Goal: Task Accomplishment & Management: Manage account settings

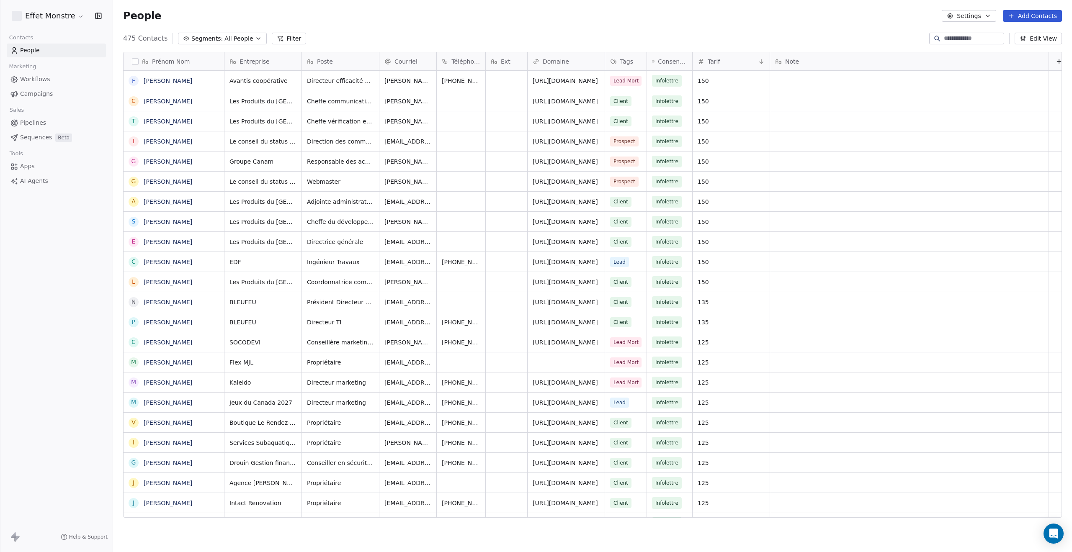
scroll to position [479, 952]
click at [210, 36] on span "Segments:" at bounding box center [206, 38] width 31 height 9
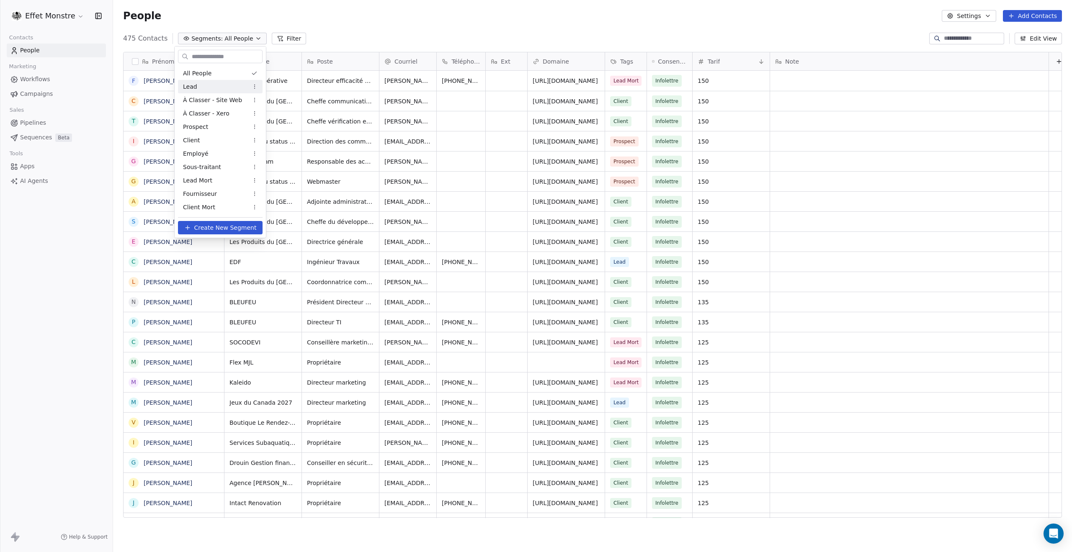
click at [219, 82] on div "Lead" at bounding box center [220, 86] width 85 height 13
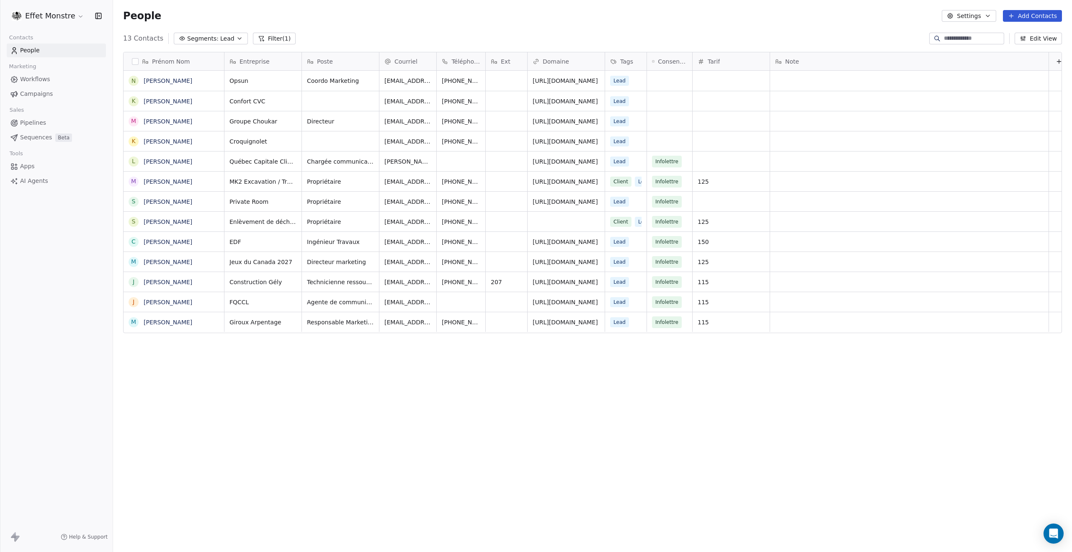
click at [201, 37] on span "Segments:" at bounding box center [202, 38] width 31 height 9
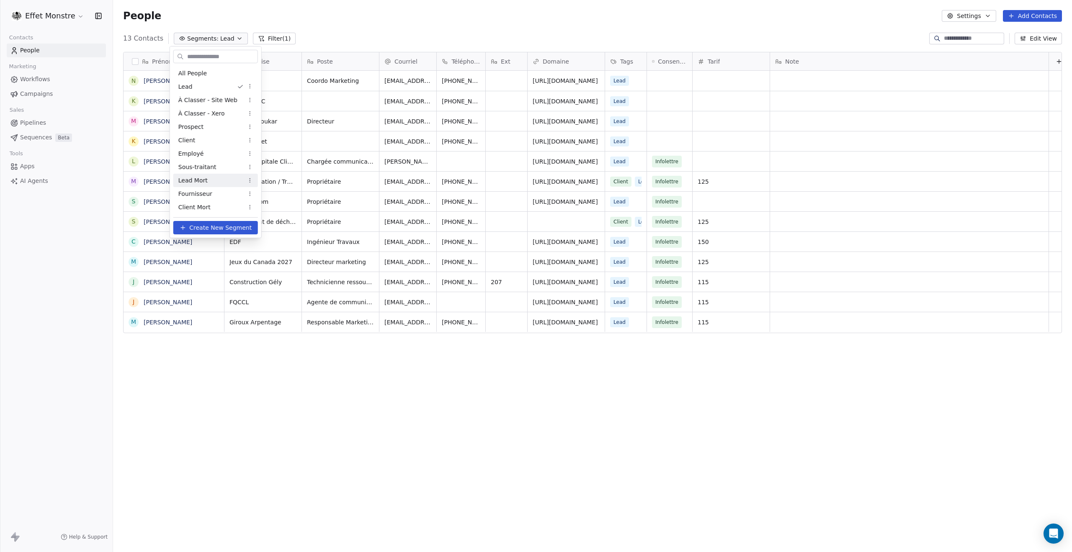
click at [229, 178] on div "Lead Mort" at bounding box center [215, 180] width 85 height 13
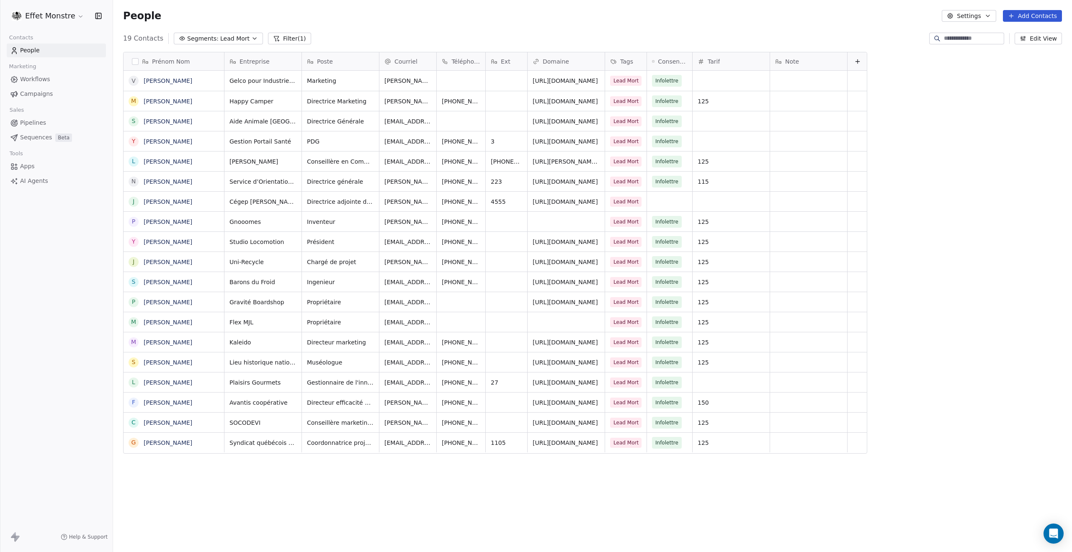
click at [39, 57] on div "Contacts People Marketing Workflows Campaigns Sales Pipelines Sequences Beta To…" at bounding box center [56, 110] width 113 height 156
click at [42, 48] on link "People" at bounding box center [56, 51] width 99 height 14
click at [209, 35] on span "Segments:" at bounding box center [202, 38] width 31 height 9
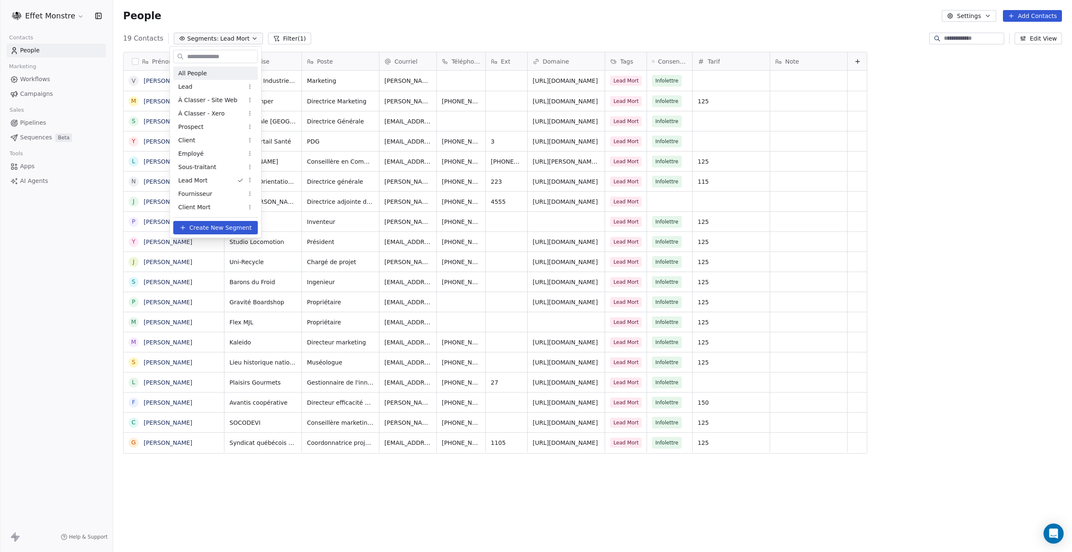
drag, startPoint x: 194, startPoint y: 76, endPoint x: 337, endPoint y: 44, distance: 145.8
click at [194, 76] on span "All People" at bounding box center [192, 73] width 28 height 9
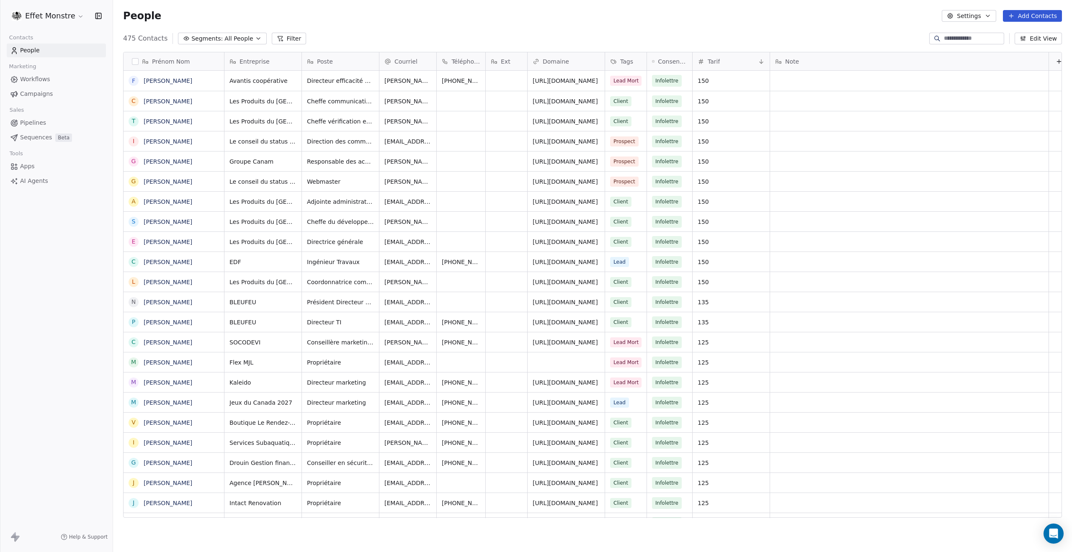
click at [944, 36] on input at bounding box center [973, 38] width 59 height 8
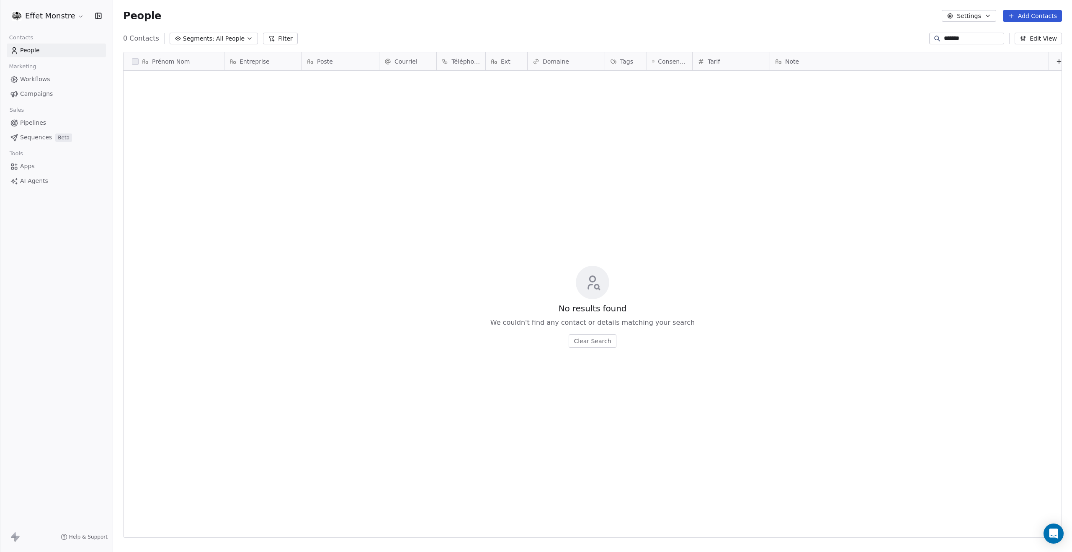
drag, startPoint x: 971, startPoint y: 36, endPoint x: 754, endPoint y: 7, distance: 218.4
click at [759, 9] on section "People Settings Add Contacts 0 Contacts Segments: All People Filter ******* Edi…" at bounding box center [592, 276] width 959 height 552
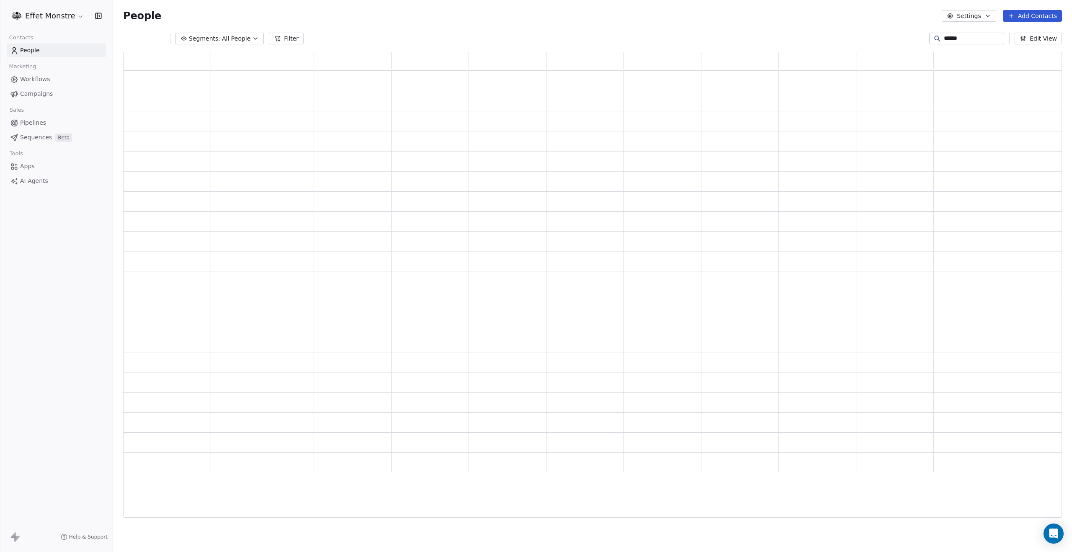
scroll to position [0, 0]
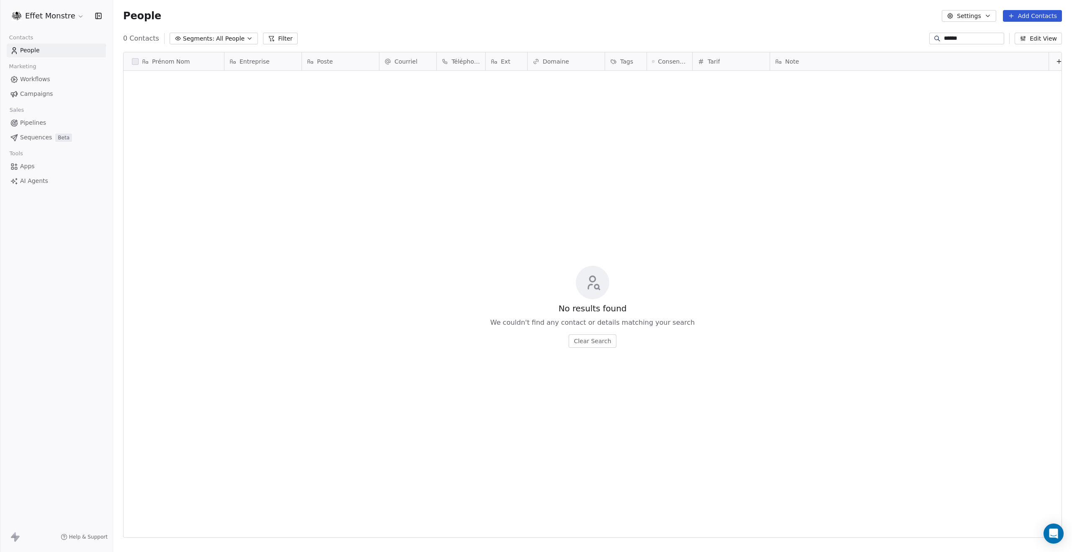
type input "******"
click at [219, 35] on span "All People" at bounding box center [230, 38] width 28 height 9
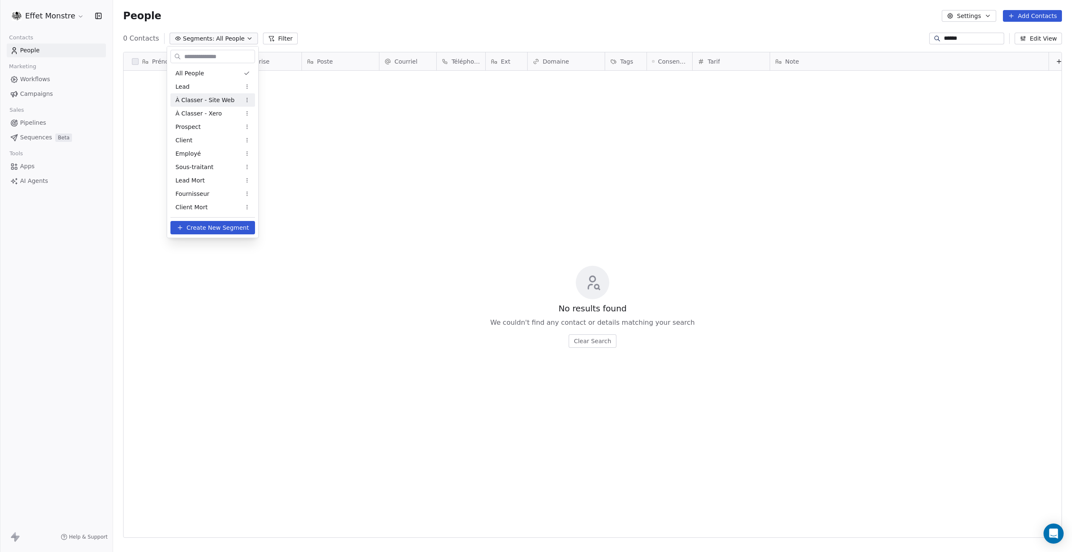
click at [224, 94] on div "À Classer - Site Web" at bounding box center [212, 99] width 85 height 13
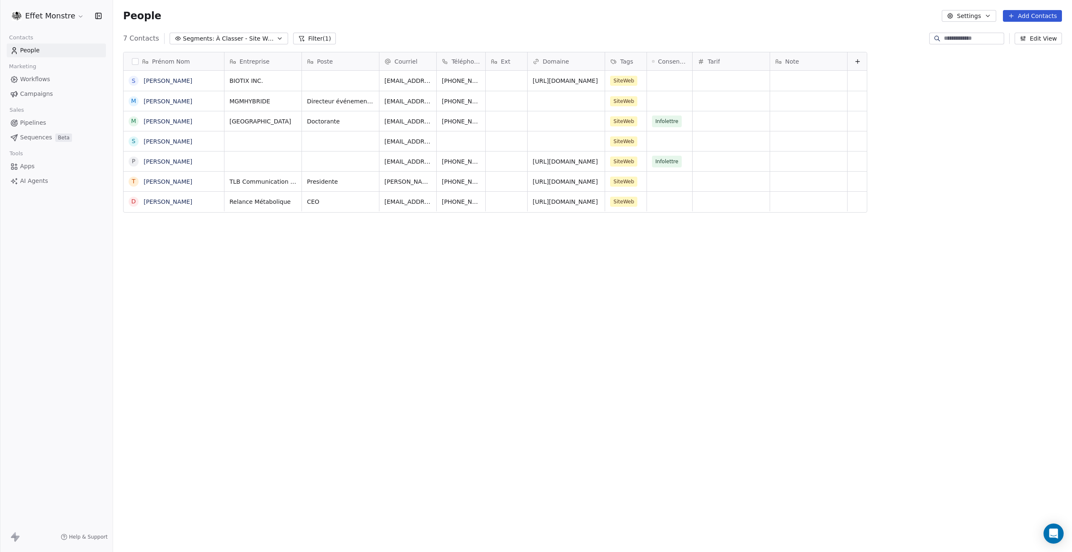
scroll to position [479, 952]
click at [253, 78] on span "BIOTIX INC." at bounding box center [255, 81] width 51 height 8
type textarea "******"
click at [635, 446] on div "Prénom Nom S Steveen Sirois M Marc-André Fortin M Marie-Hélène Charest S Simon …" at bounding box center [592, 288] width 959 height 486
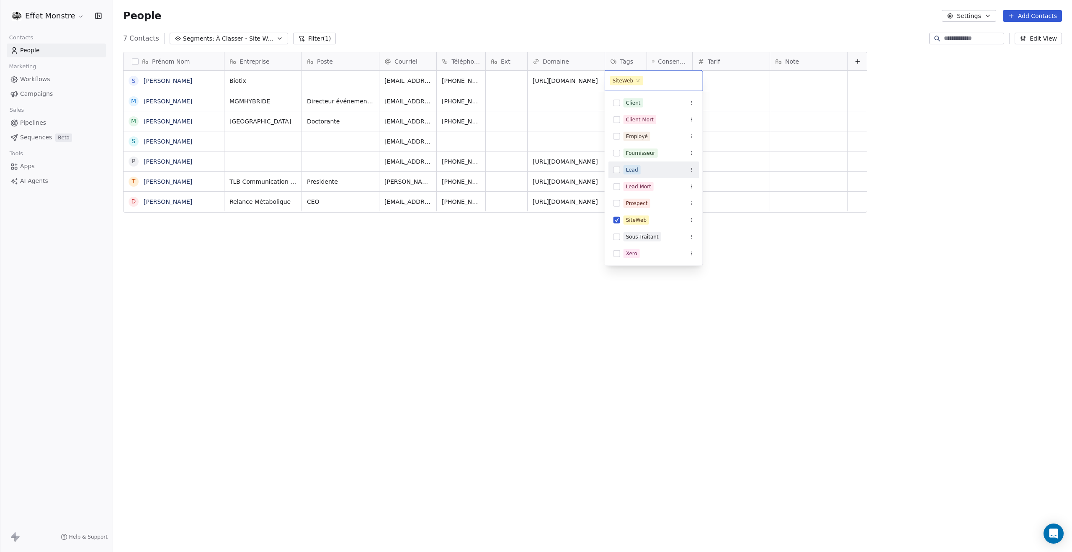
click at [613, 172] on button "Suggestions" at bounding box center [616, 170] width 7 height 7
click at [615, 224] on div "SiteWeb" at bounding box center [653, 230] width 91 height 13
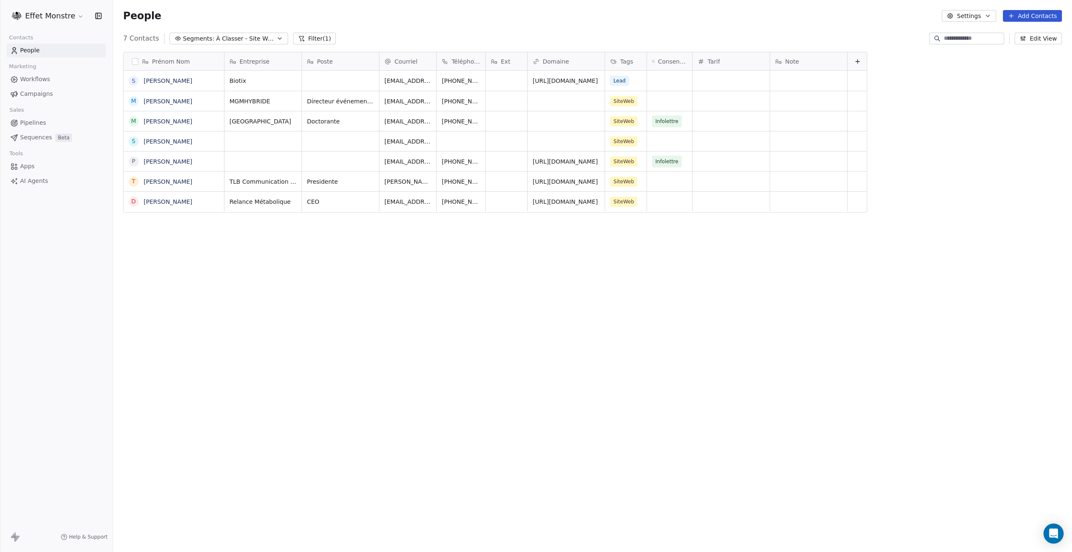
click at [486, 308] on html "Effet Monstre Contacts People Marketing Workflows Campaigns Sales Pipelines Seq…" at bounding box center [536, 276] width 1072 height 552
click at [312, 266] on div "Prénom Nom S Steveen Sirois M Marc-André Fortin M Marie-Hélène Charest S Simon …" at bounding box center [592, 288] width 959 height 486
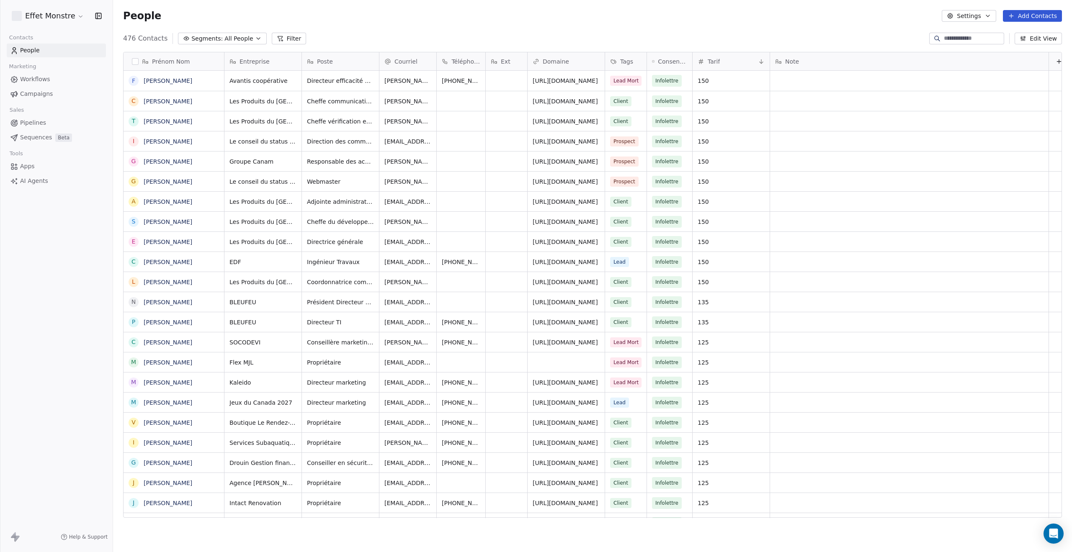
scroll to position [479, 952]
click at [959, 39] on input at bounding box center [973, 38] width 59 height 8
click at [944, 35] on input at bounding box center [973, 38] width 59 height 8
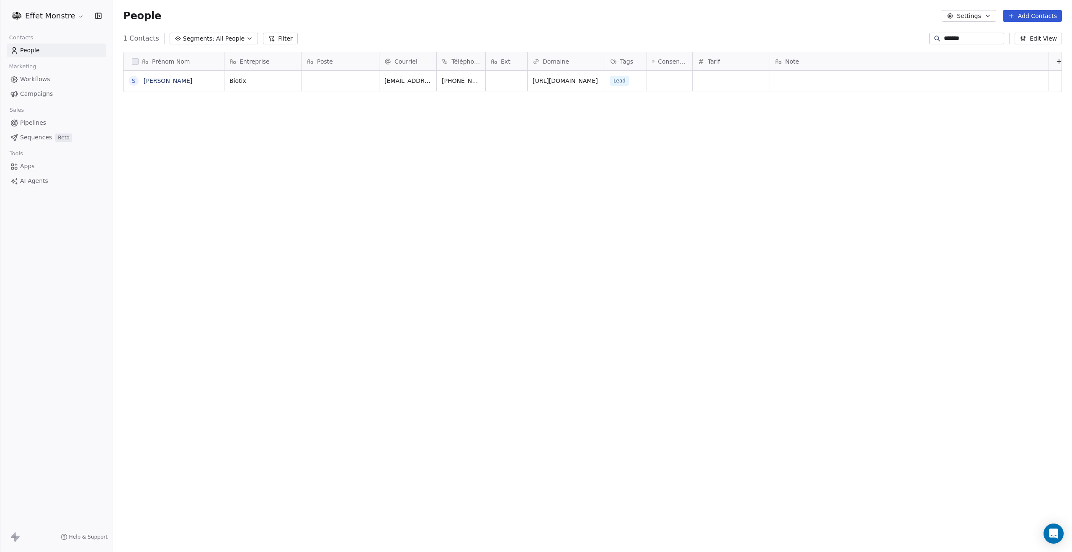
type input "*******"
click at [31, 122] on span "Pipelines" at bounding box center [33, 122] width 26 height 9
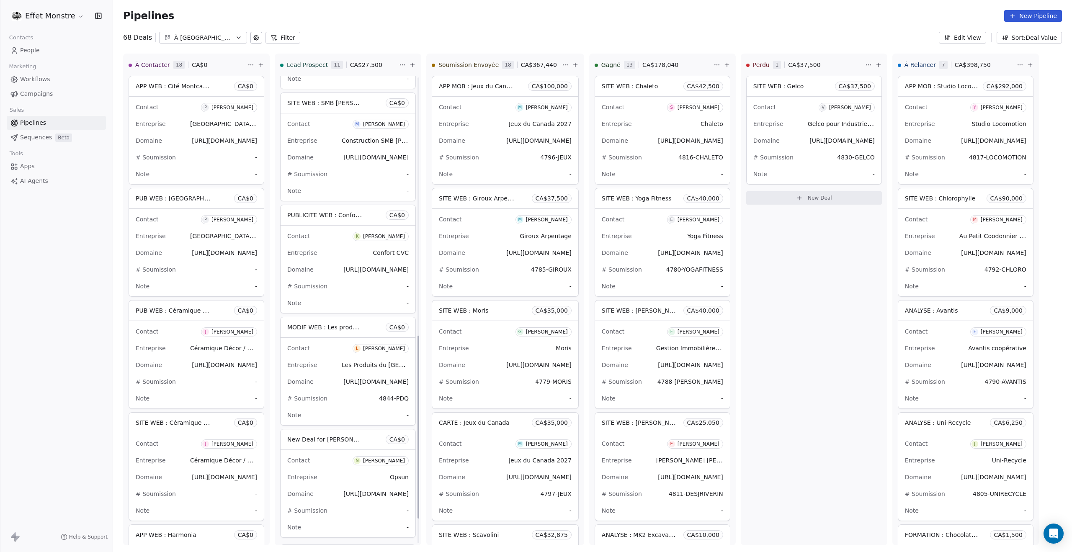
scroll to position [673, 0]
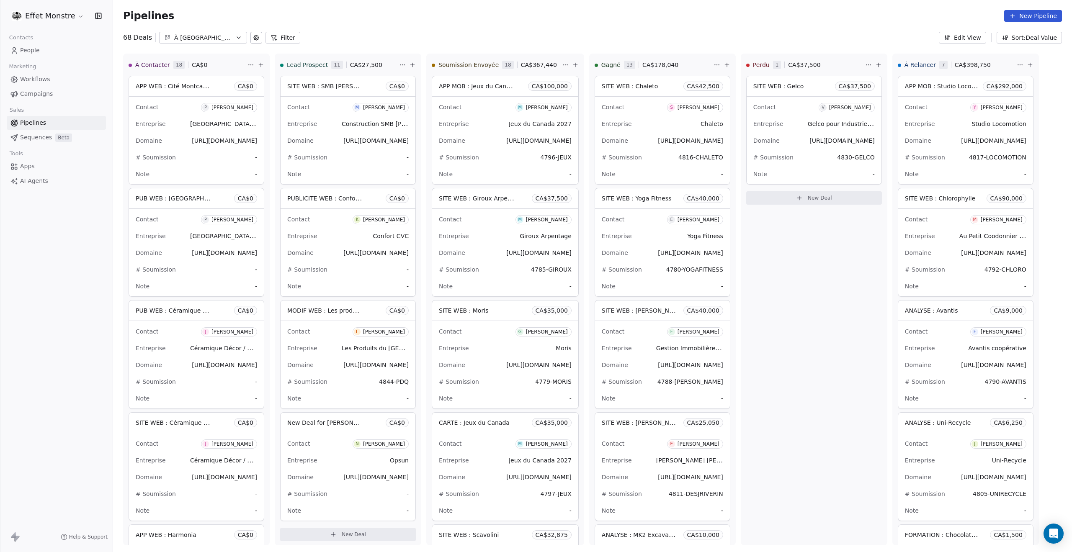
click at [344, 419] on span "New Deal for Nabil Rigane" at bounding box center [331, 423] width 88 height 8
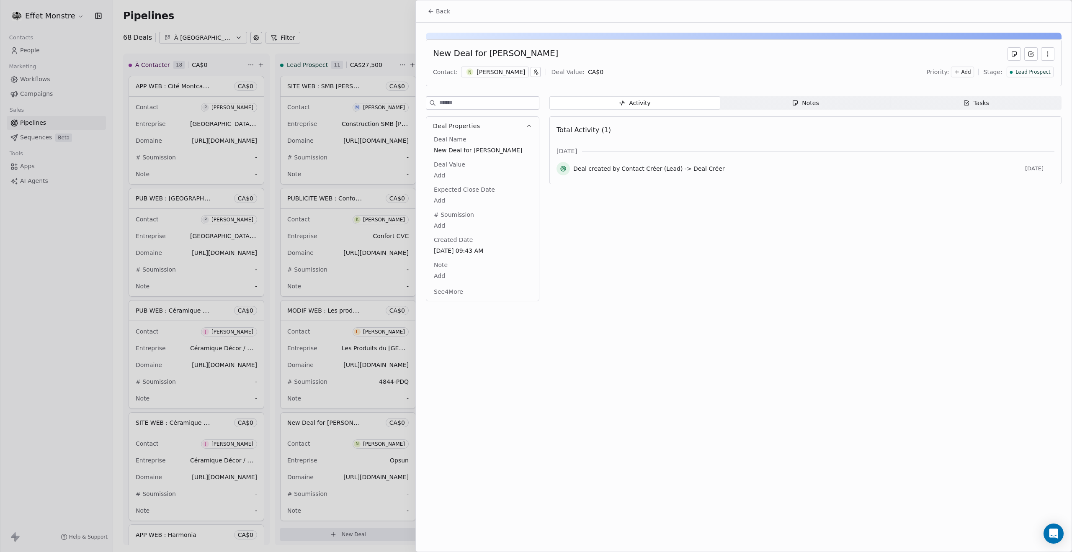
click at [499, 54] on div "New Deal for Nabil Rigane" at bounding box center [495, 53] width 125 height 13
click at [505, 53] on div "New Deal for Nabil Rigane" at bounding box center [495, 53] width 125 height 13
click at [518, 50] on div "New Deal for Nabil Rigane" at bounding box center [495, 53] width 125 height 13
click at [487, 152] on span "New Deal for Nabil Rigane" at bounding box center [482, 151] width 97 height 8
click at [491, 151] on span "New Deal for Nabil Rigane" at bounding box center [482, 151] width 97 height 8
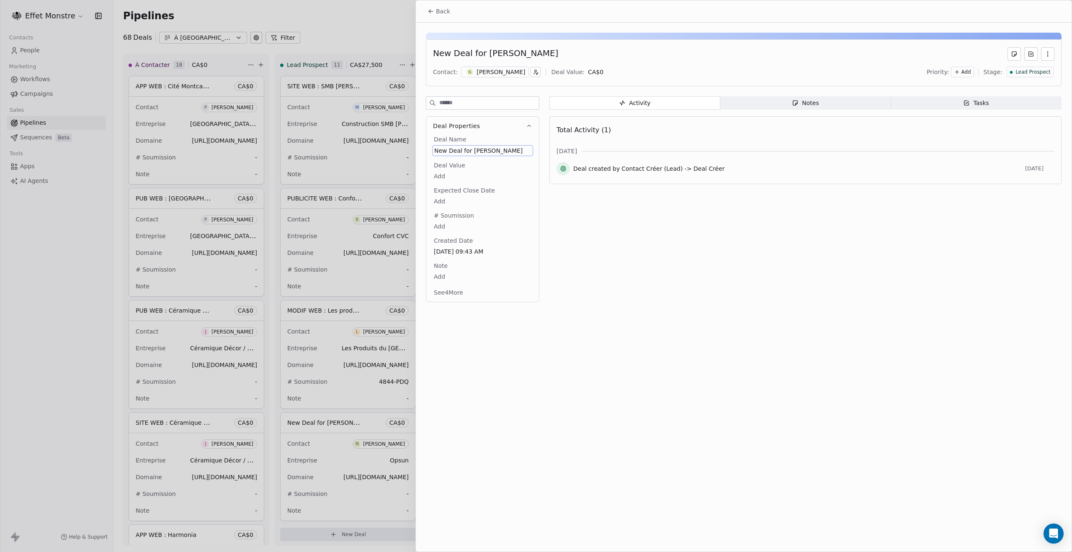
click at [491, 151] on span "New Deal for Nabil Rigane" at bounding box center [482, 151] width 97 height 8
type textarea "**********"
click at [309, 27] on div at bounding box center [536, 276] width 1072 height 552
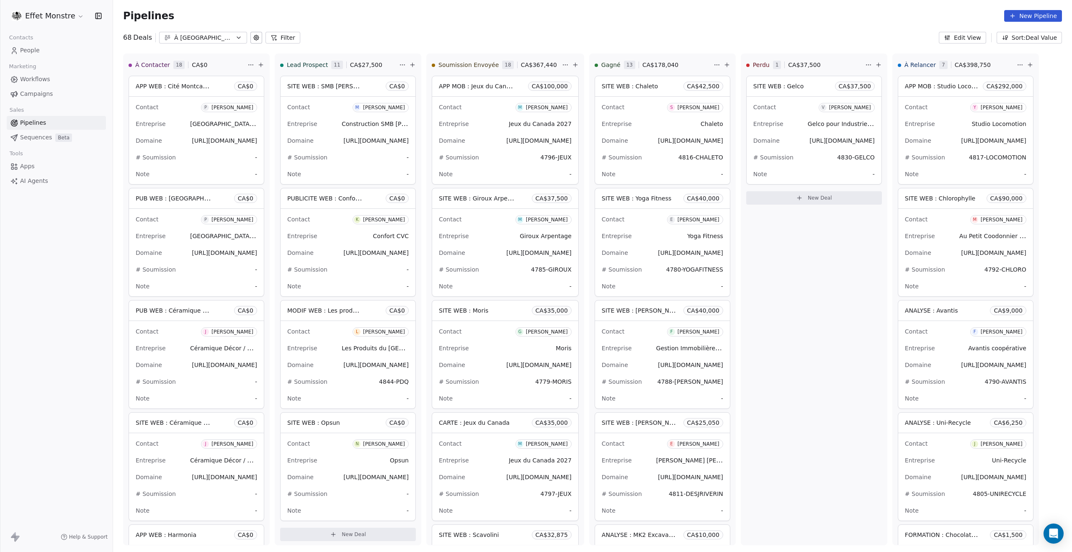
click at [253, 38] on icon at bounding box center [256, 37] width 7 height 7
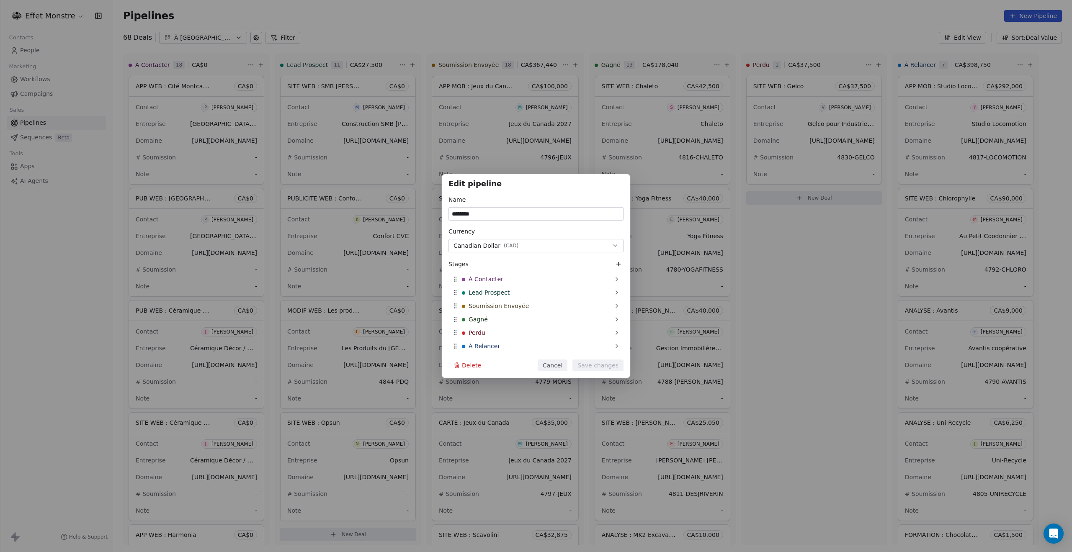
click at [618, 262] on icon at bounding box center [618, 264] width 0 height 4
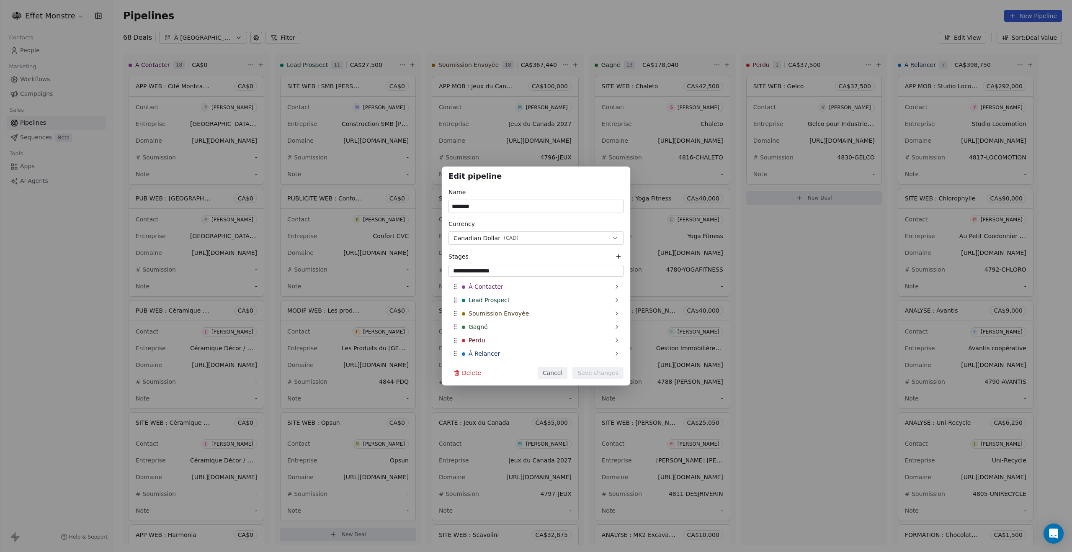
type input "**********"
click at [552, 268] on input "**********" at bounding box center [536, 271] width 172 height 8
click at [617, 372] on button "Save changes" at bounding box center [597, 375] width 51 height 12
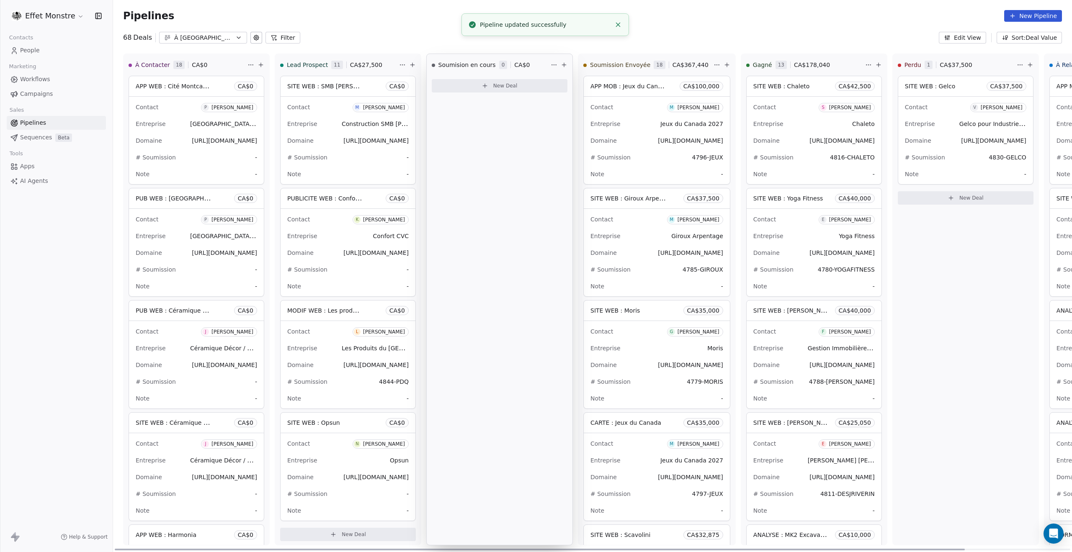
drag, startPoint x: 1046, startPoint y: 63, endPoint x: 438, endPoint y: 55, distance: 607.4
click at [438, 55] on div "À Contacter 18 CA$ 0 APP WEB : Cité Montcalm Gestion Financière CA$ 0 Contact P…" at bounding box center [592, 303] width 959 height 499
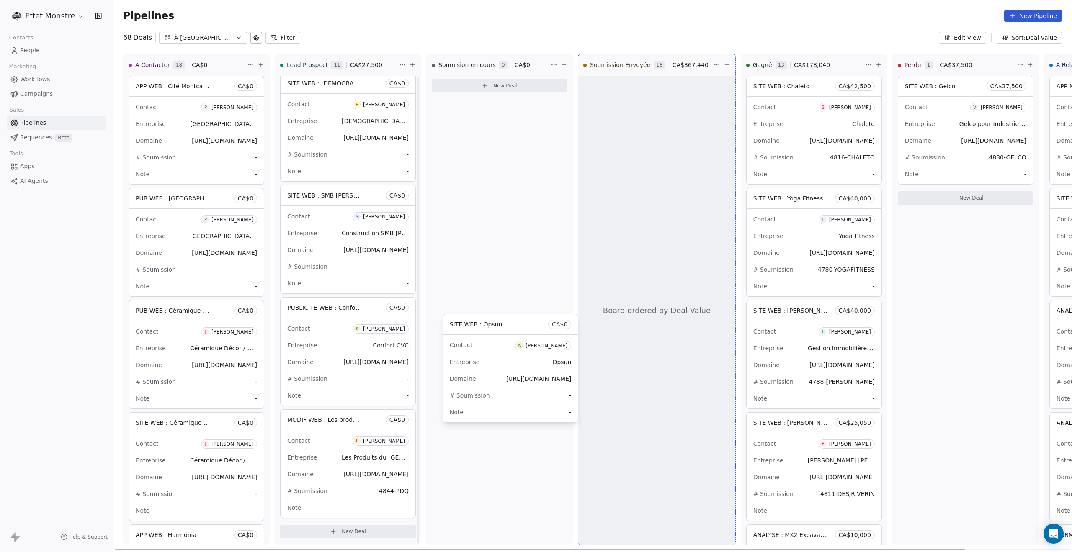
scroll to position [561, 0]
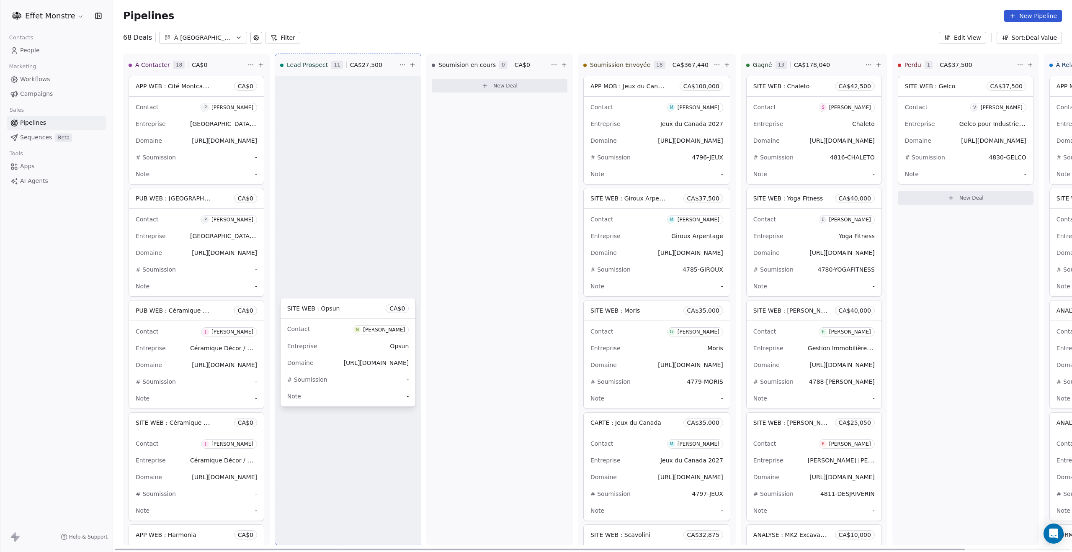
drag, startPoint x: 332, startPoint y: 424, endPoint x: 482, endPoint y: 262, distance: 221.0
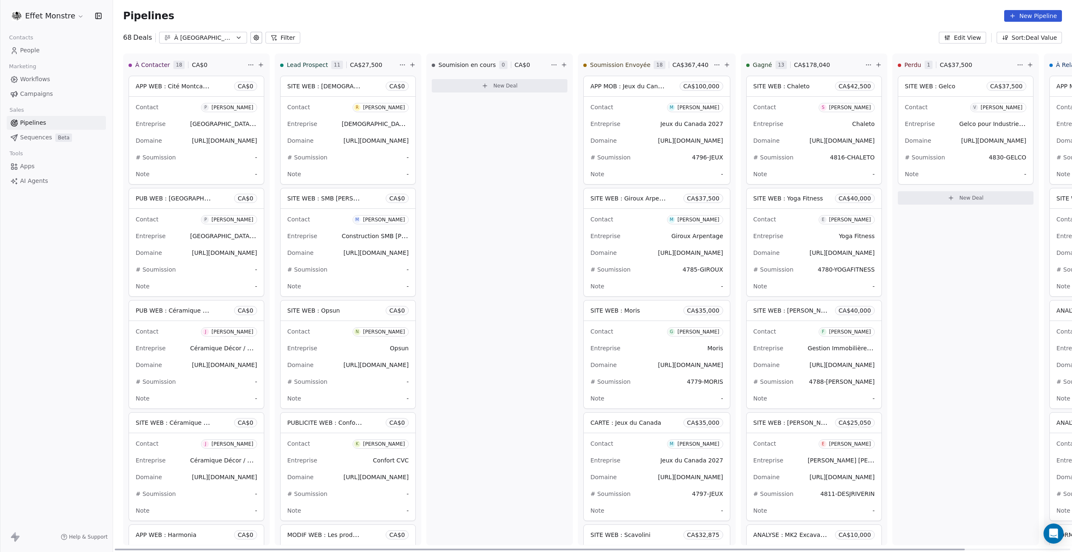
click at [333, 309] on span "SITE WEB : Opsun" at bounding box center [313, 310] width 53 height 7
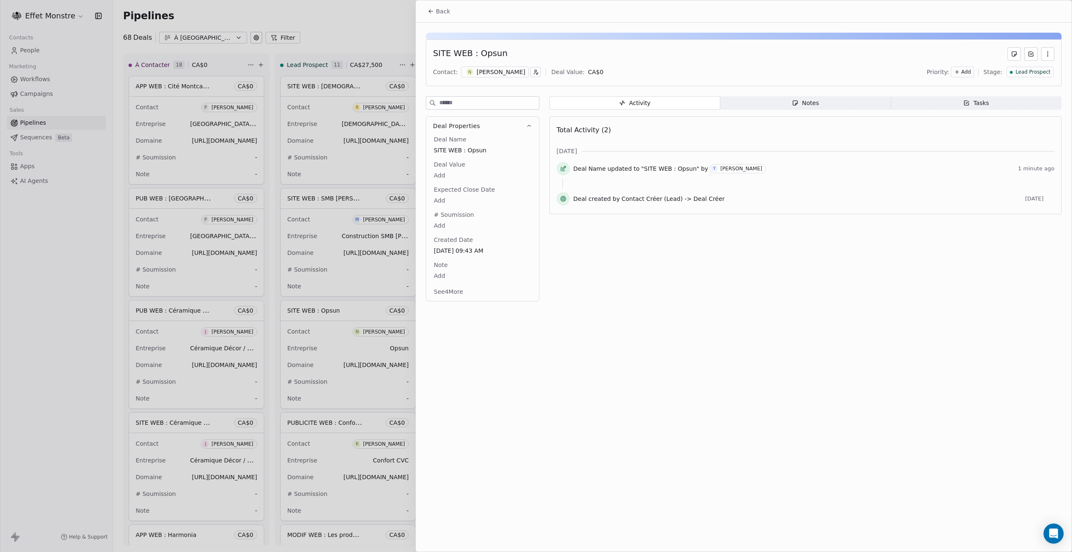
click at [1030, 72] on span "Lead Prospect" at bounding box center [1032, 72] width 35 height 7
click at [1031, 118] on span "Soumision en cours" at bounding box center [1018, 115] width 57 height 8
click at [337, 29] on div at bounding box center [536, 276] width 1072 height 552
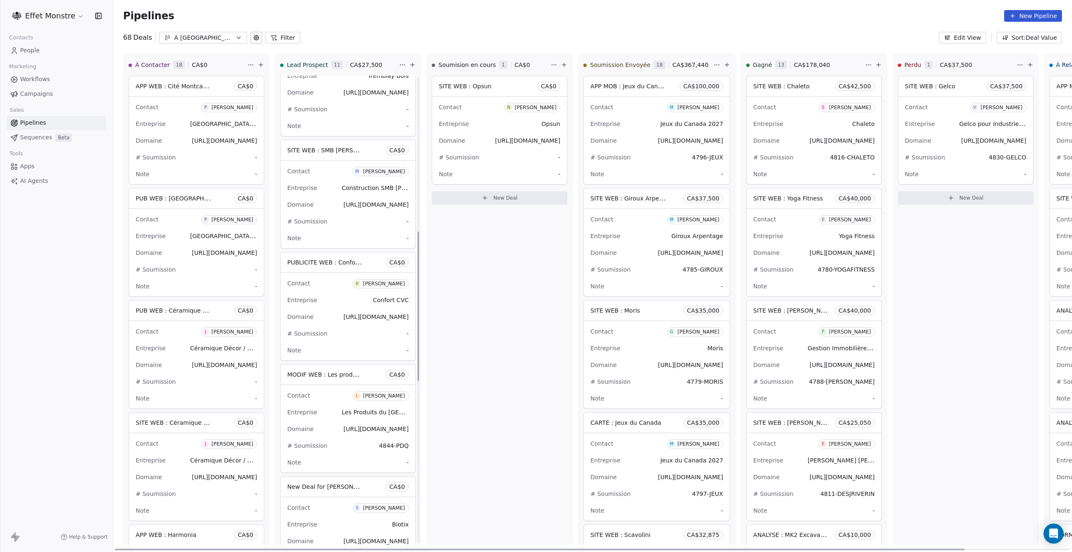
scroll to position [700, 0]
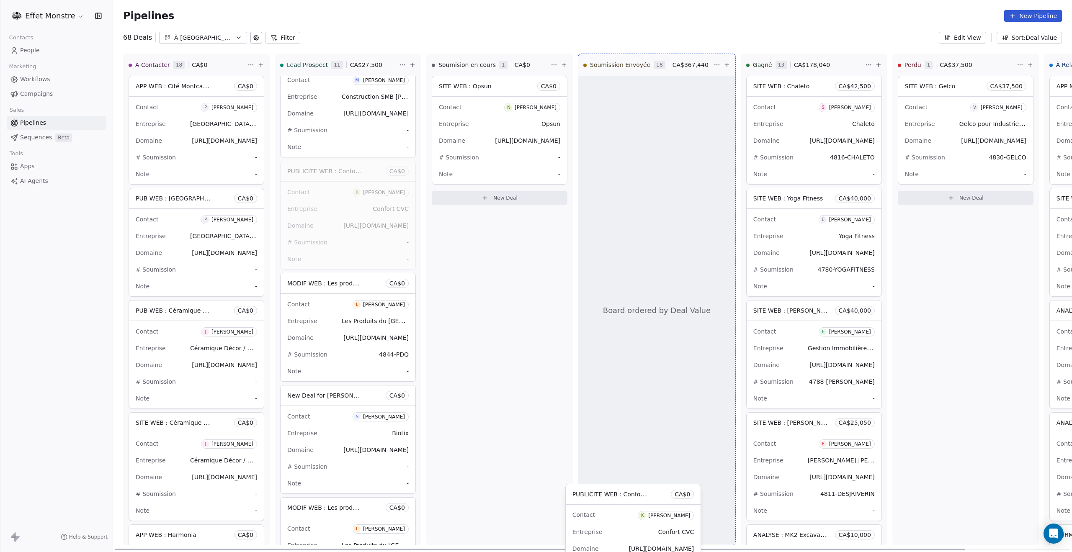
drag, startPoint x: 338, startPoint y: 172, endPoint x: 623, endPoint y: 162, distance: 285.3
click at [623, 162] on div "À Contacter 18 CA$ 0 APP WEB : Cité Montcalm Gestion Financière CA$ 0 Contact P…" at bounding box center [656, 303] width 1087 height 499
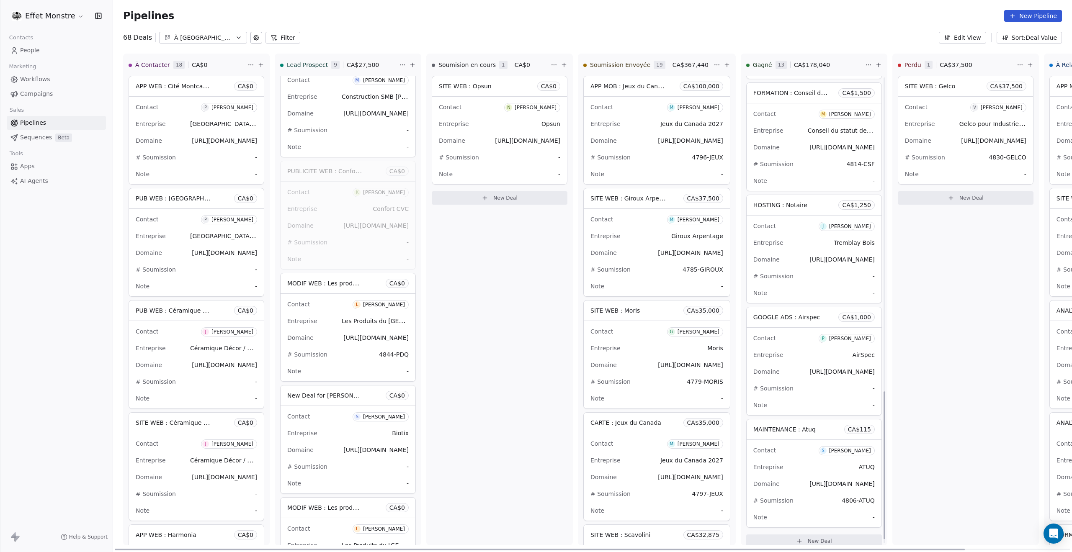
scroll to position [1009, 0]
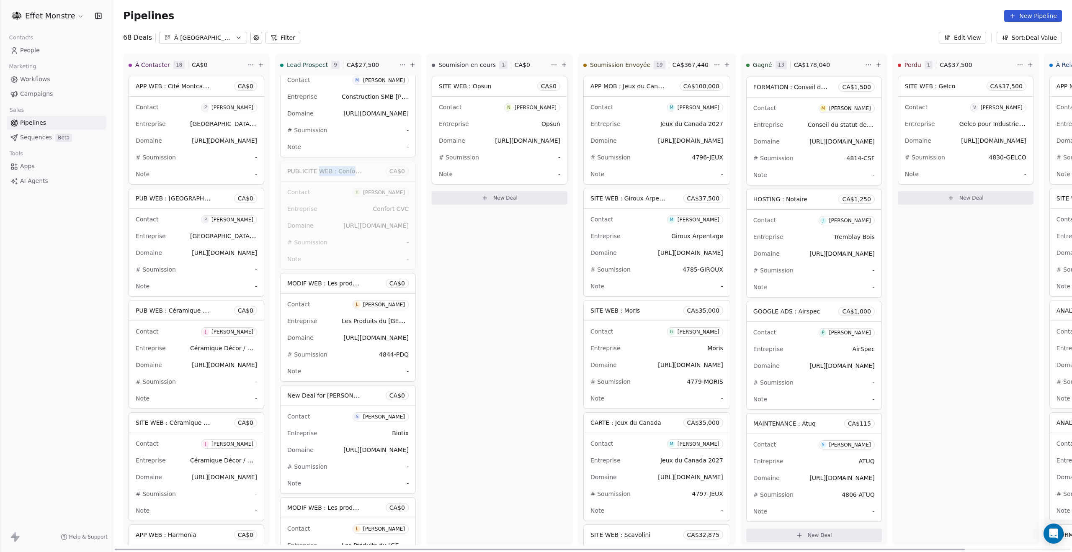
drag, startPoint x: 352, startPoint y: 165, endPoint x: 337, endPoint y: 172, distance: 16.9
click at [321, 173] on span "PUBLICITE WEB : Confort CVC" at bounding box center [330, 171] width 87 height 8
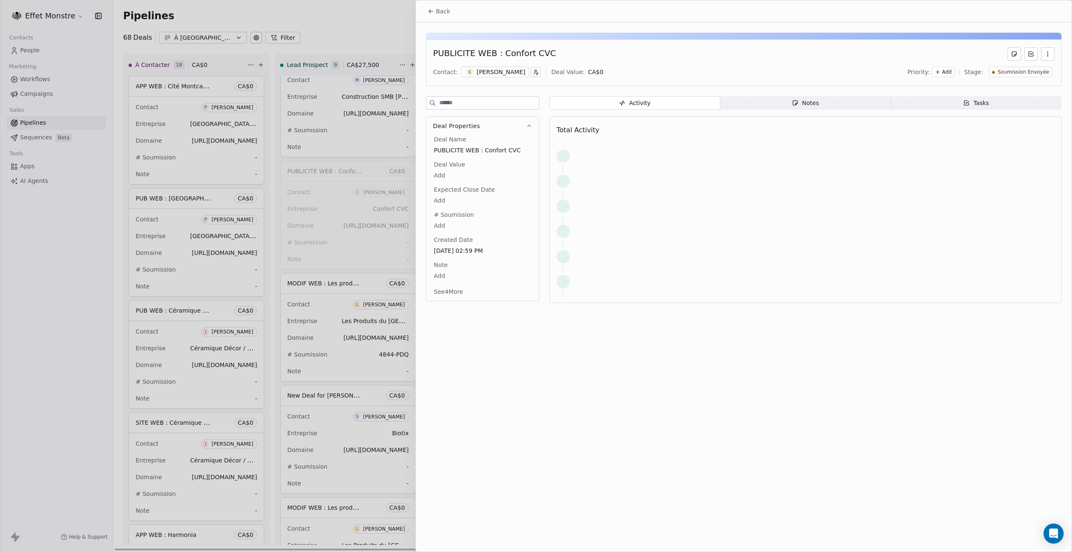
click at [351, 176] on div at bounding box center [536, 276] width 1072 height 552
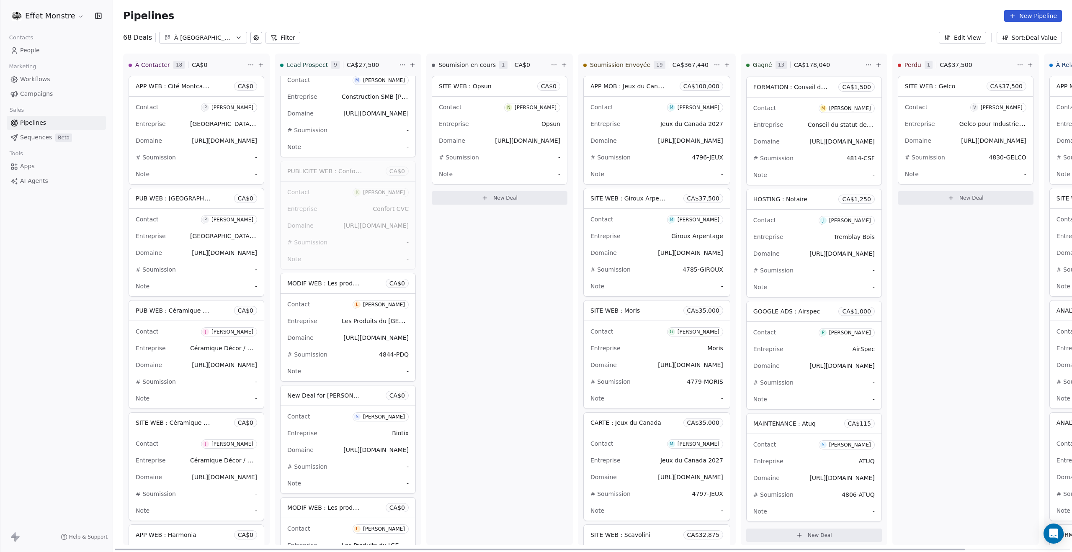
click at [356, 171] on span "PUBLICITE WEB : Confort CVC" at bounding box center [330, 171] width 87 height 8
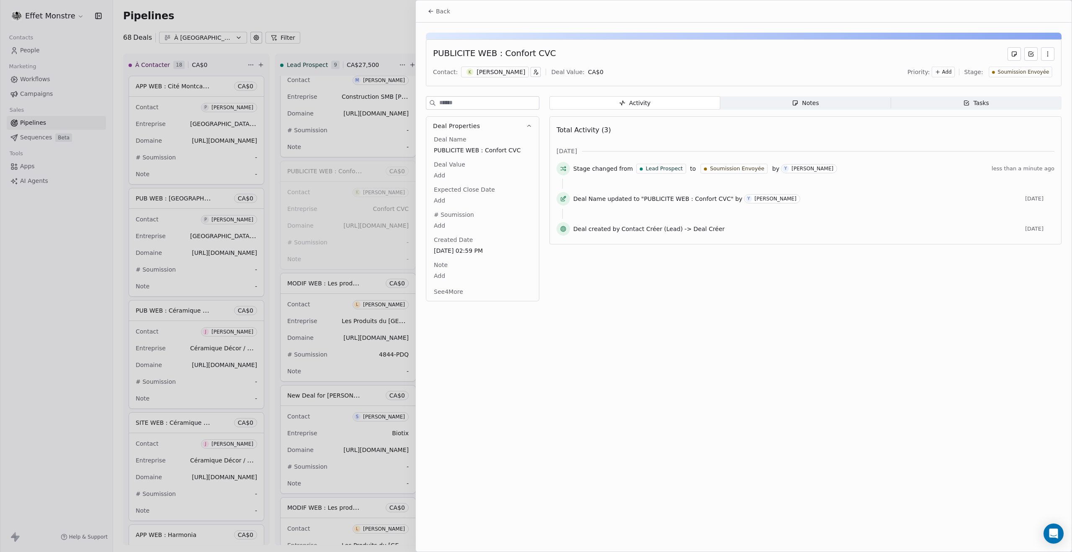
click at [1011, 69] on span "Soumission Envoyée" at bounding box center [1022, 72] width 51 height 7
drag, startPoint x: 1018, startPoint y: 130, endPoint x: 869, endPoint y: 114, distance: 150.3
click at [1018, 130] on span "Soumission Envoyée" at bounding box center [1008, 129] width 60 height 8
click at [385, 24] on div at bounding box center [536, 276] width 1072 height 552
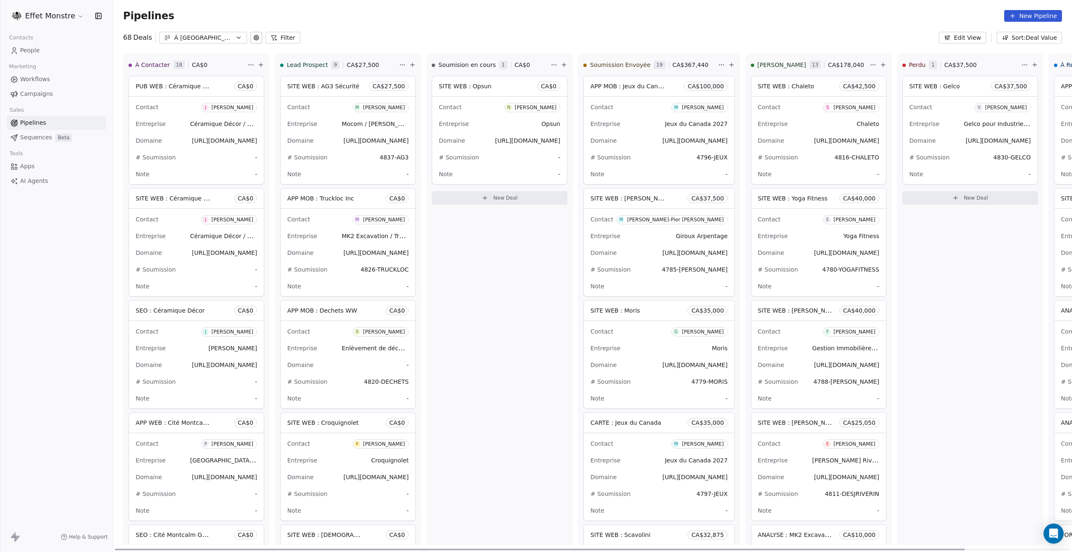
click at [314, 86] on span "SITE WEB : AG3 Sécurité" at bounding box center [323, 86] width 72 height 7
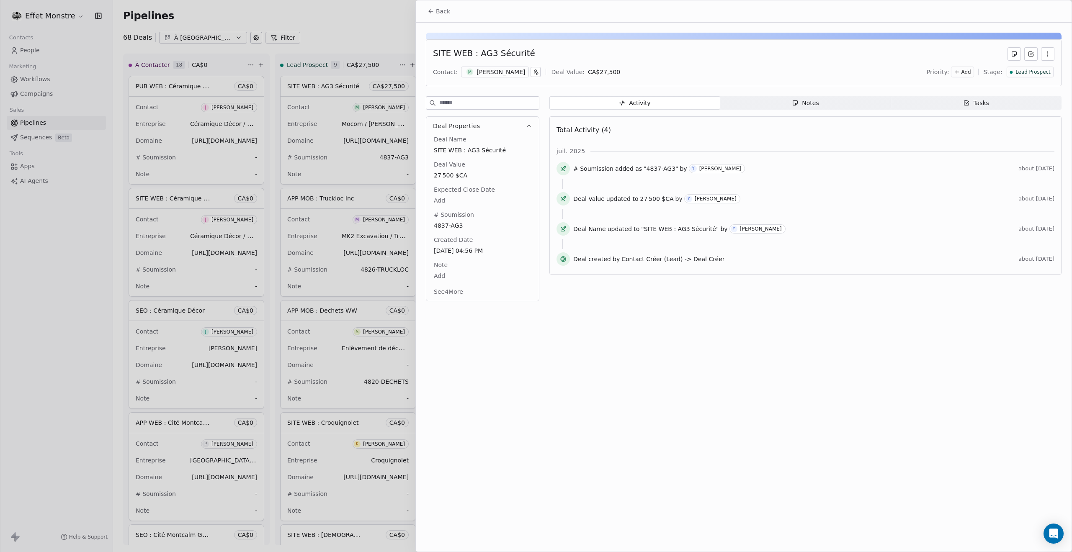
click at [1043, 70] on span "Lead Prospect" at bounding box center [1032, 72] width 35 height 7
click at [1019, 128] on span "Soumission Envoyée" at bounding box center [1020, 129] width 60 height 8
click at [348, 18] on div at bounding box center [536, 276] width 1072 height 552
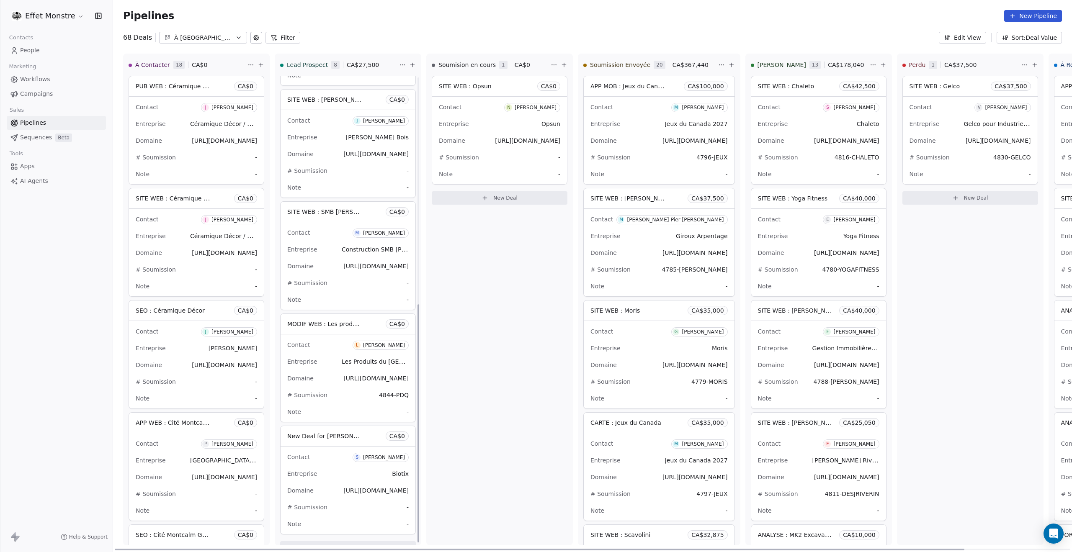
scroll to position [449, 0]
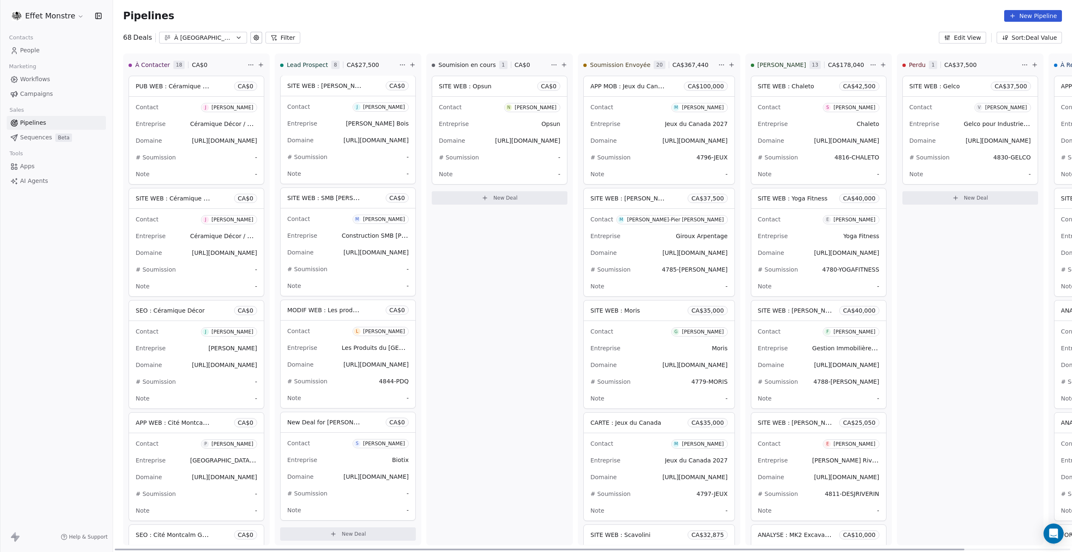
click at [334, 420] on span "New Deal for [PERSON_NAME]" at bounding box center [331, 422] width 88 height 8
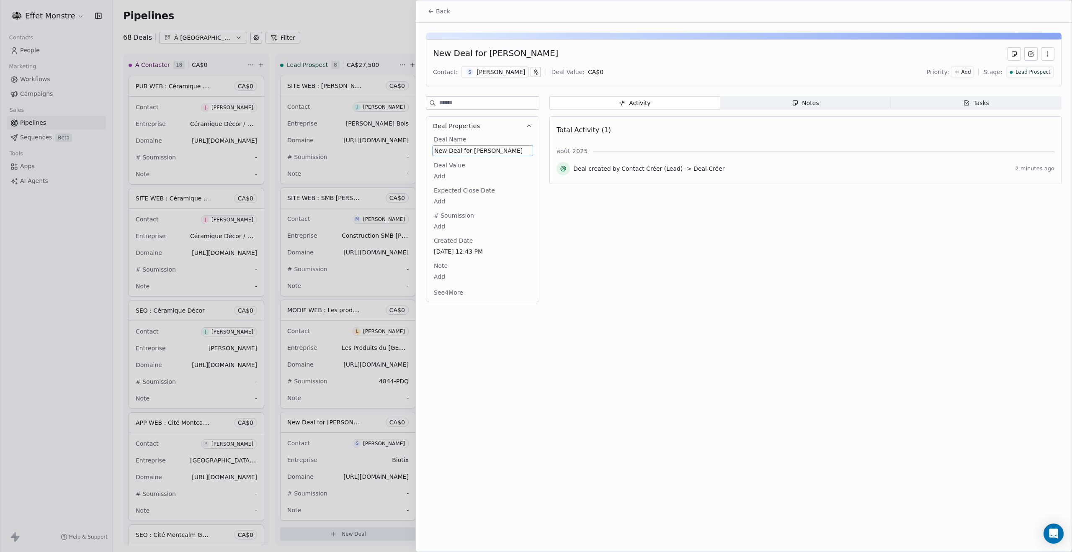
click at [463, 150] on span "New Deal for Steveen Sirois" at bounding box center [482, 151] width 97 height 8
click at [469, 147] on span "New Deal for Steveen Sirois" at bounding box center [482, 151] width 97 height 8
type textarea "**********"
click at [62, 360] on div at bounding box center [536, 276] width 1072 height 552
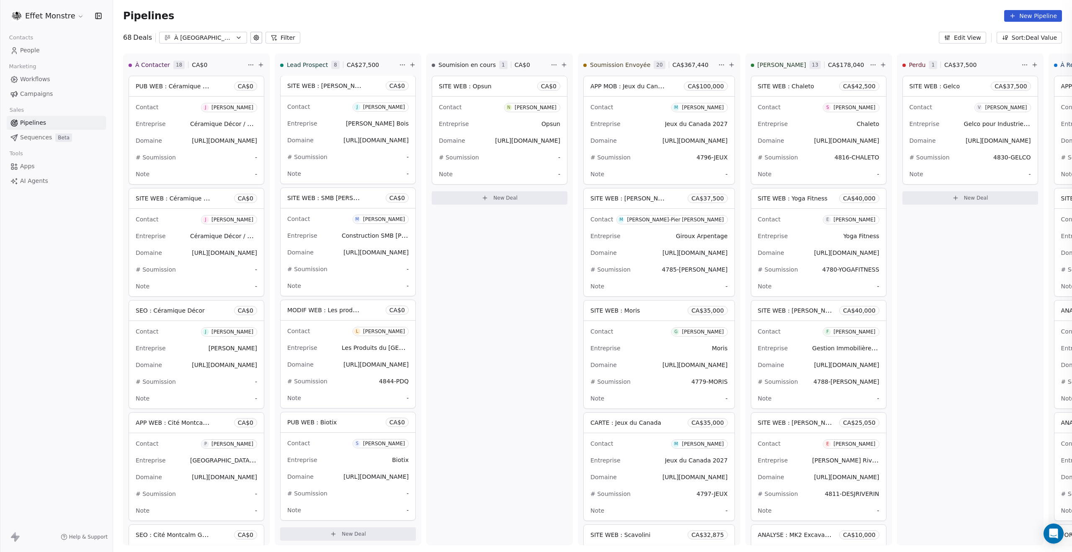
click at [62, 360] on div at bounding box center [536, 276] width 1072 height 552
click at [36, 50] on span "People" at bounding box center [30, 50] width 20 height 9
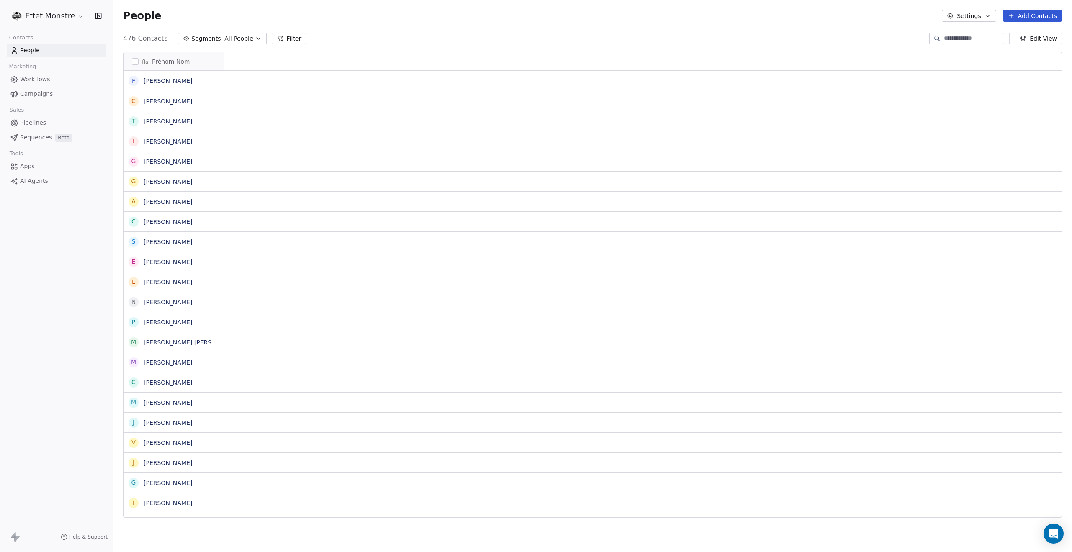
scroll to position [479, 952]
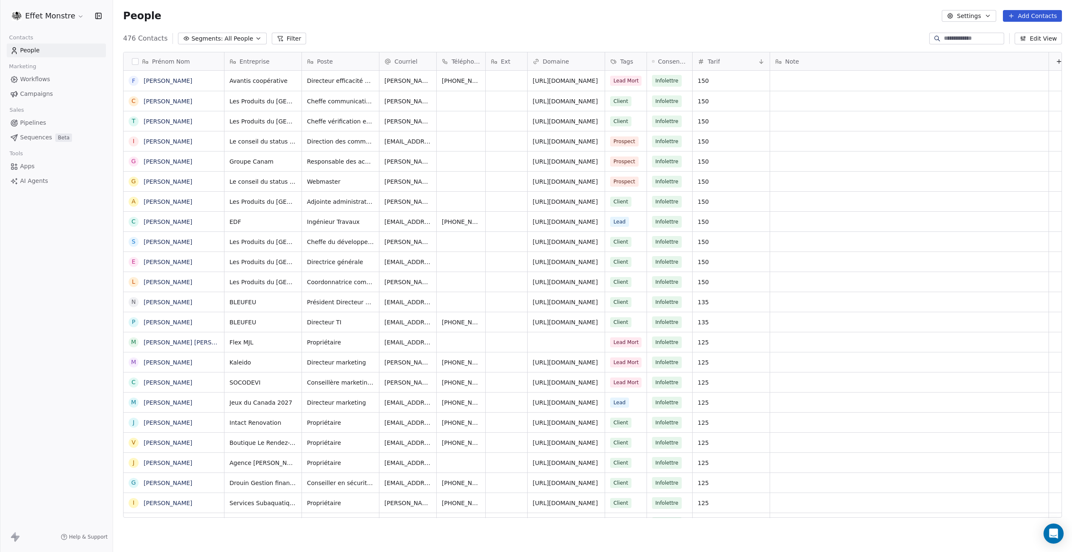
click at [973, 38] on input at bounding box center [973, 38] width 59 height 8
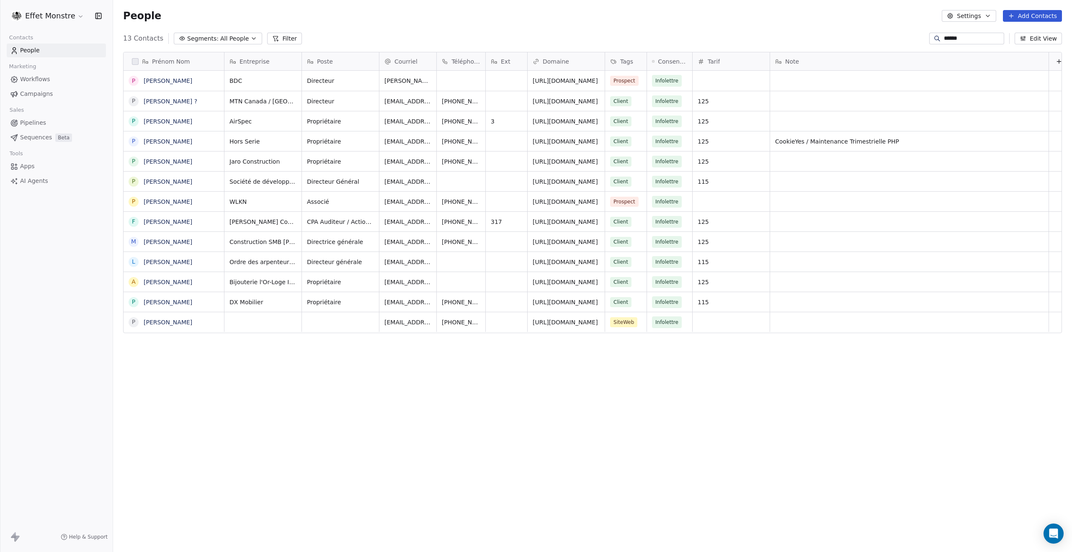
click at [968, 36] on input "******" at bounding box center [973, 38] width 59 height 8
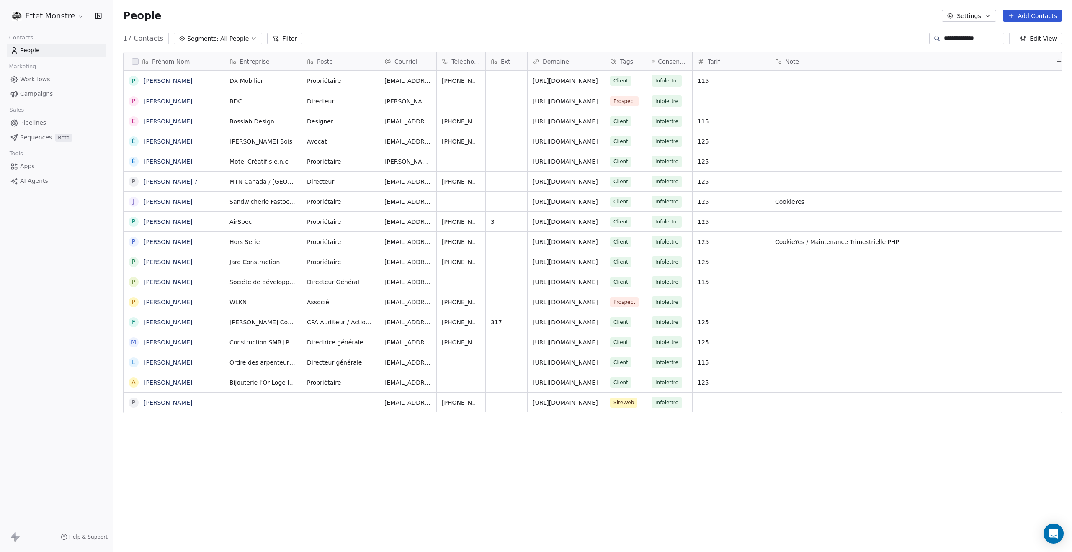
type input "**********"
click at [635, 80] on div "Client" at bounding box center [628, 81] width 47 height 20
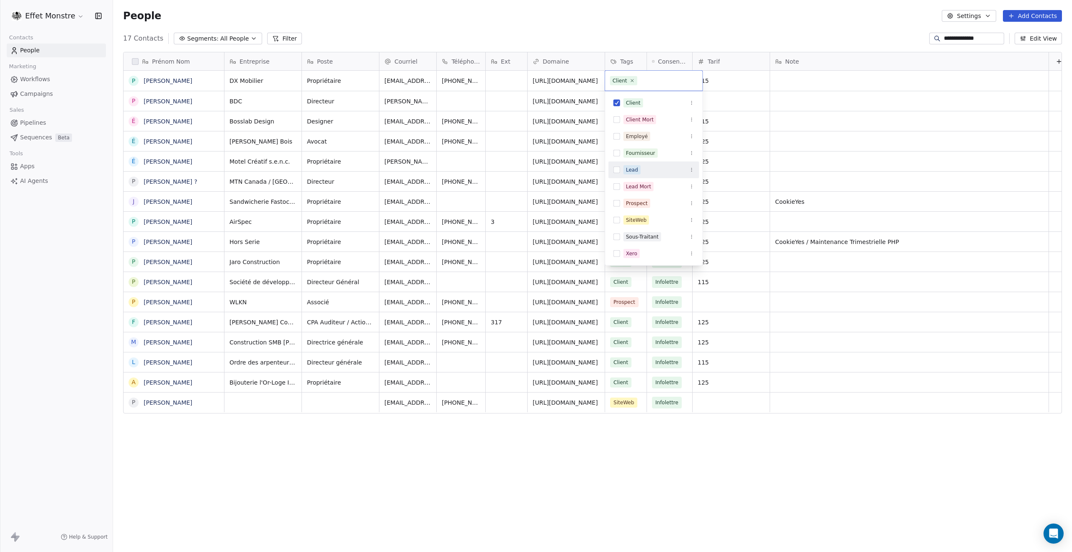
click at [619, 170] on button "Suggestions" at bounding box center [616, 170] width 7 height 7
click at [369, 501] on html "**********" at bounding box center [536, 276] width 1072 height 552
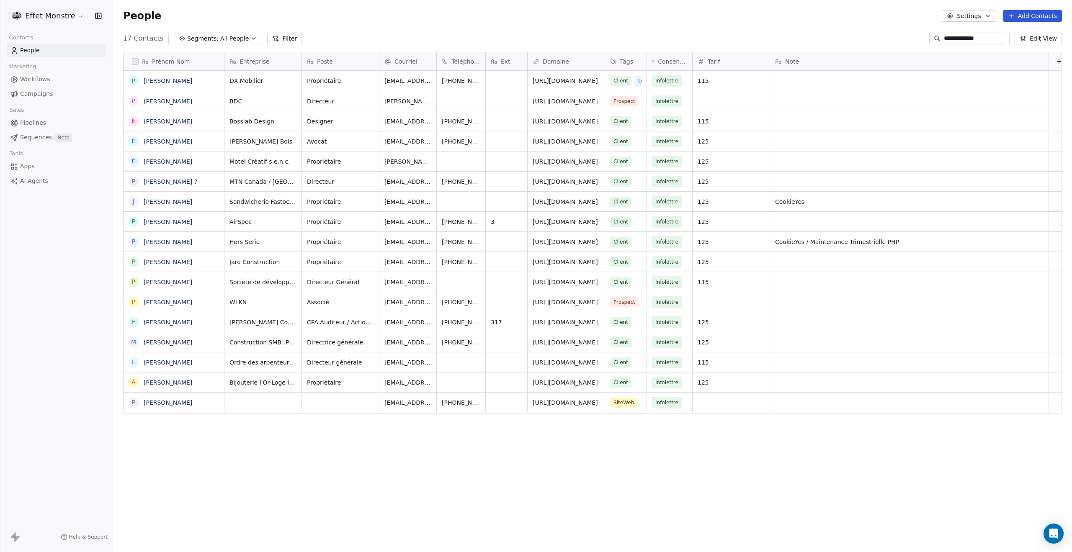
click at [368, 496] on div "Prénom Nom P Pierre-Étienne Chamard P Pierre-Olivier Bernard É Étienne Bossé É …" at bounding box center [592, 288] width 959 height 486
click at [641, 76] on span "Lead" at bounding box center [644, 81] width 19 height 10
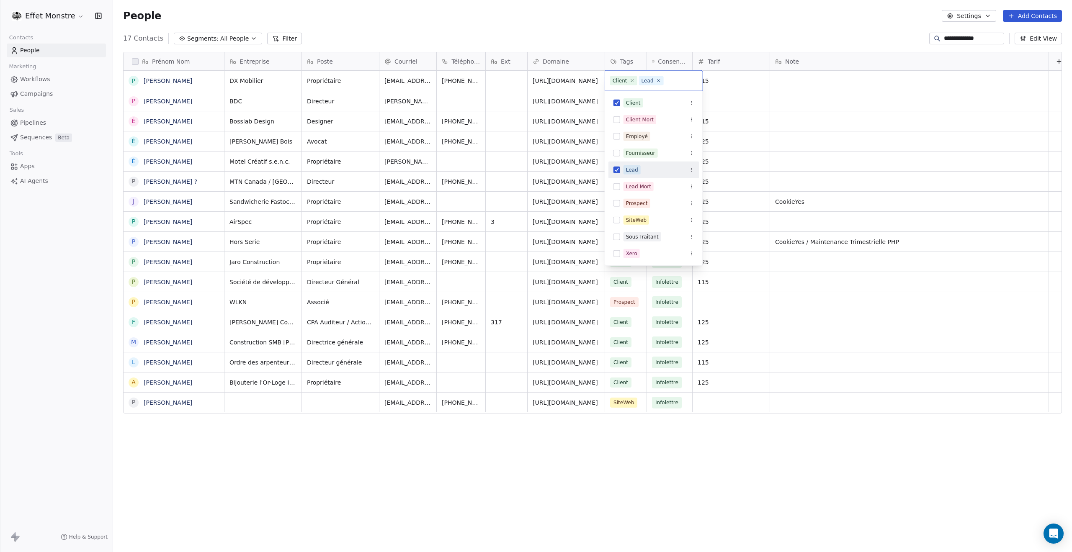
click at [618, 170] on button "Suggestions" at bounding box center [616, 170] width 7 height 7
click at [299, 443] on html "**********" at bounding box center [536, 276] width 1072 height 552
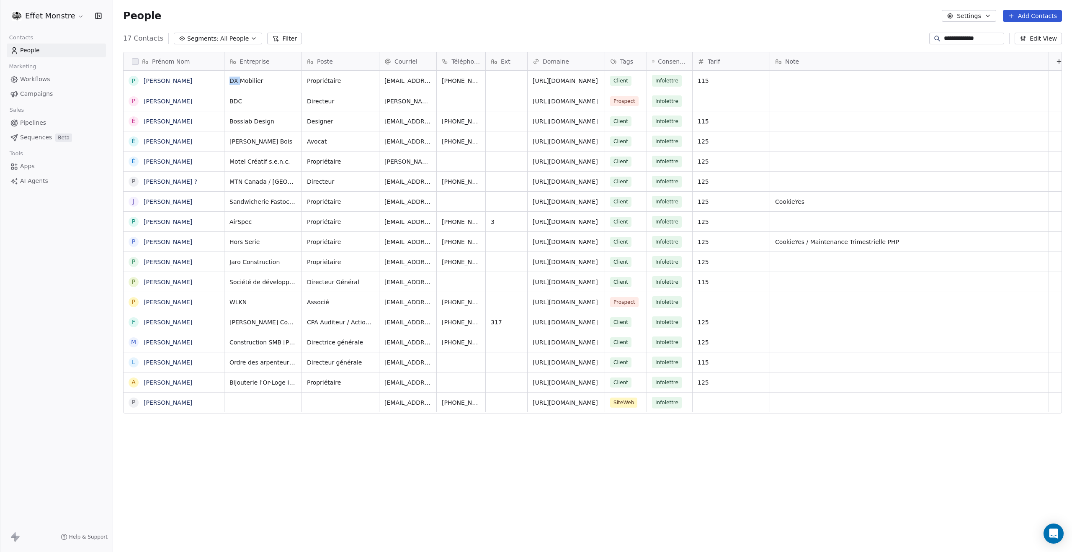
click at [299, 443] on div "Prénom Nom P Pierre-Étienne Chamard P Pierre-Olivier Bernard É Étienne Bossé É …" at bounding box center [592, 288] width 959 height 486
click at [38, 124] on span "Pipelines" at bounding box center [33, 122] width 26 height 9
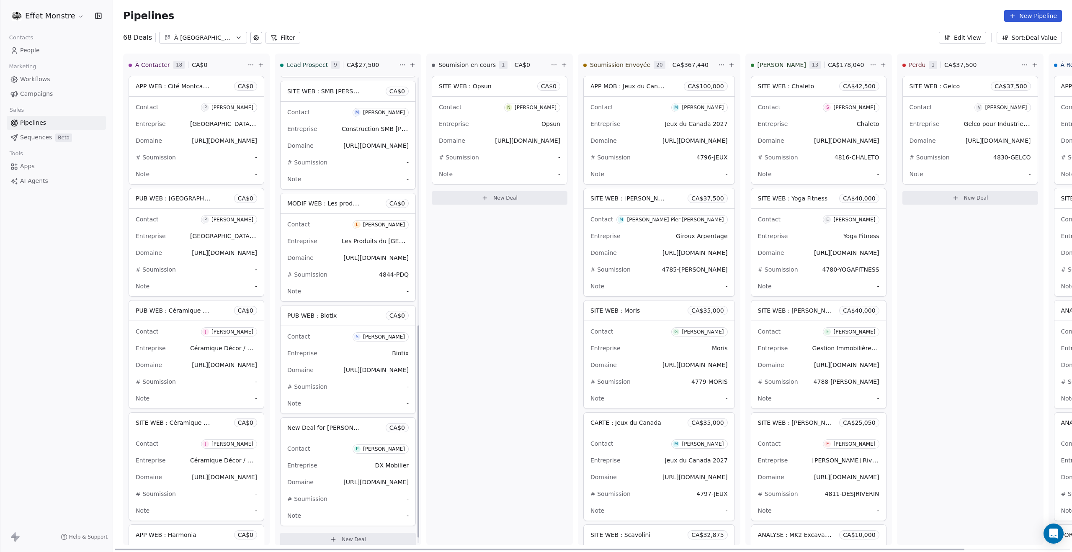
scroll to position [561, 0]
click at [342, 425] on span "New Deal for Pierre-Étienne Chamard" at bounding box center [324, 423] width 75 height 10
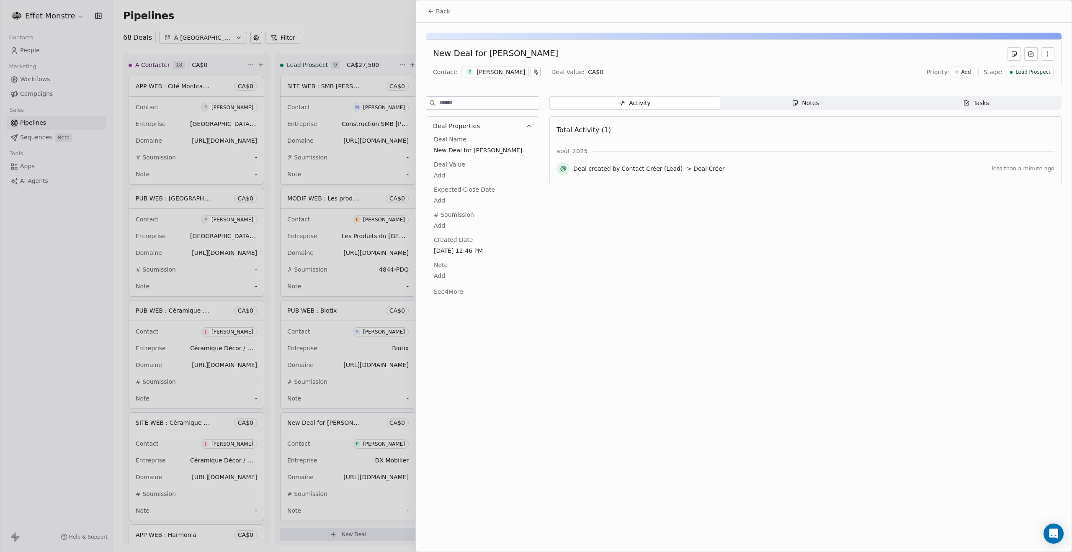
click at [449, 152] on span "New Deal for Pierre-Étienne Chamard" at bounding box center [483, 150] width 98 height 8
click at [449, 152] on span "New Deal for Pierre-Étienne Chamard" at bounding box center [482, 151] width 97 height 8
type textarea "*"
type textarea "**********"
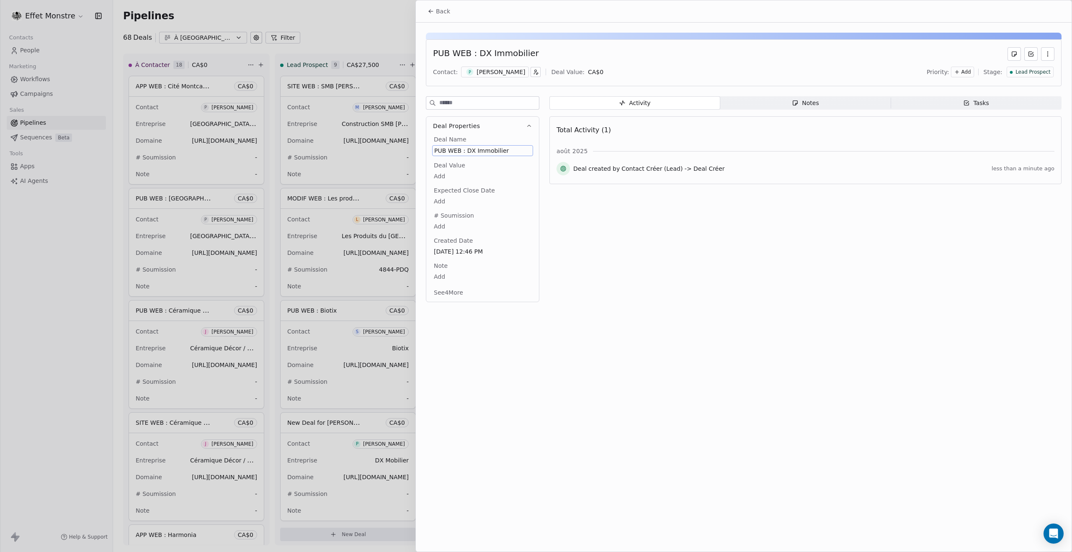
click at [485, 147] on span "PUB WEB : DX Immobilier" at bounding box center [482, 151] width 97 height 8
drag, startPoint x: 484, startPoint y: 151, endPoint x: 474, endPoint y: 152, distance: 9.6
click at [474, 152] on textarea "**********" at bounding box center [478, 158] width 93 height 26
type textarea "**********"
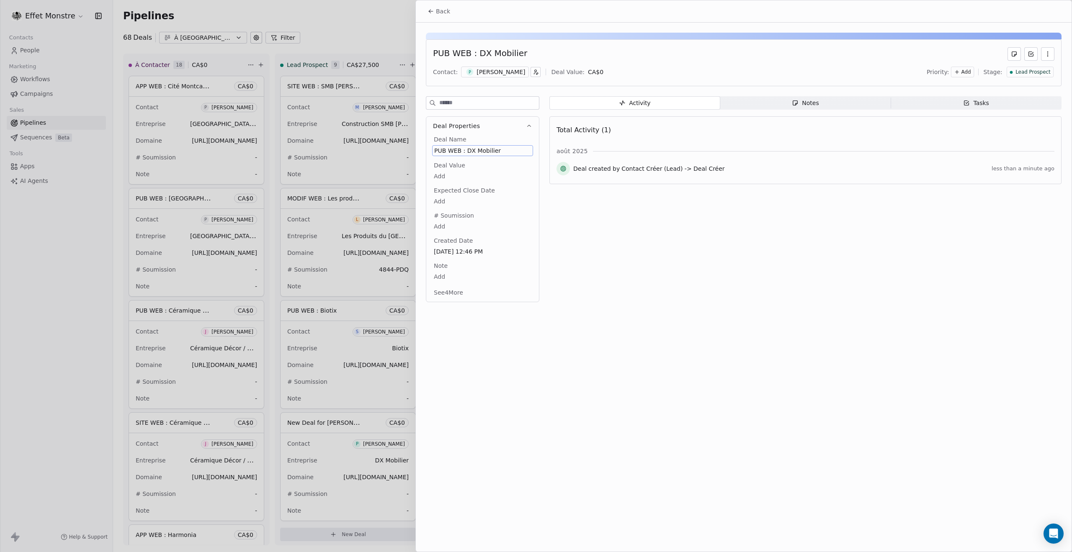
click at [312, 22] on div at bounding box center [536, 276] width 1072 height 552
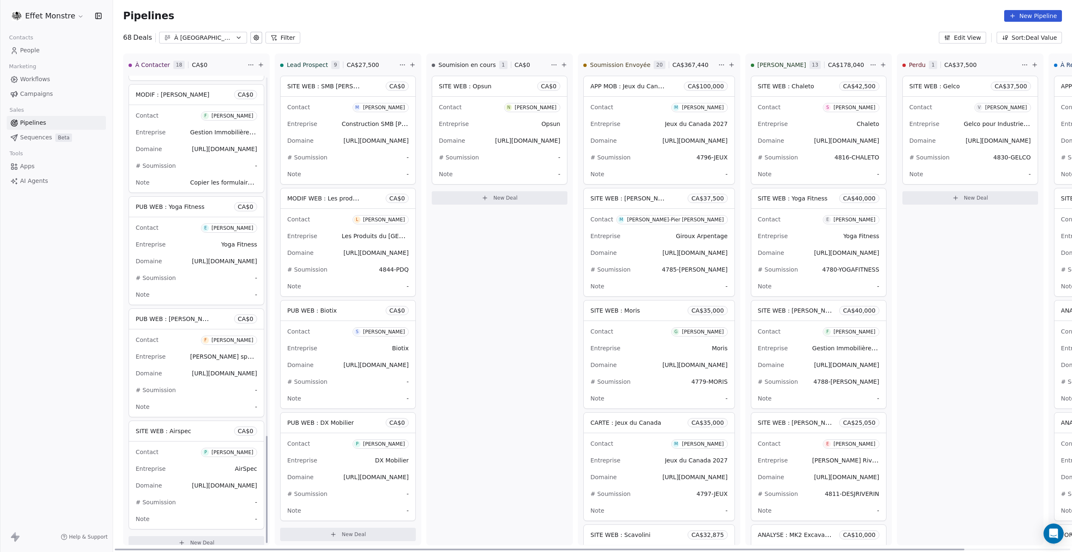
scroll to position [1568, 0]
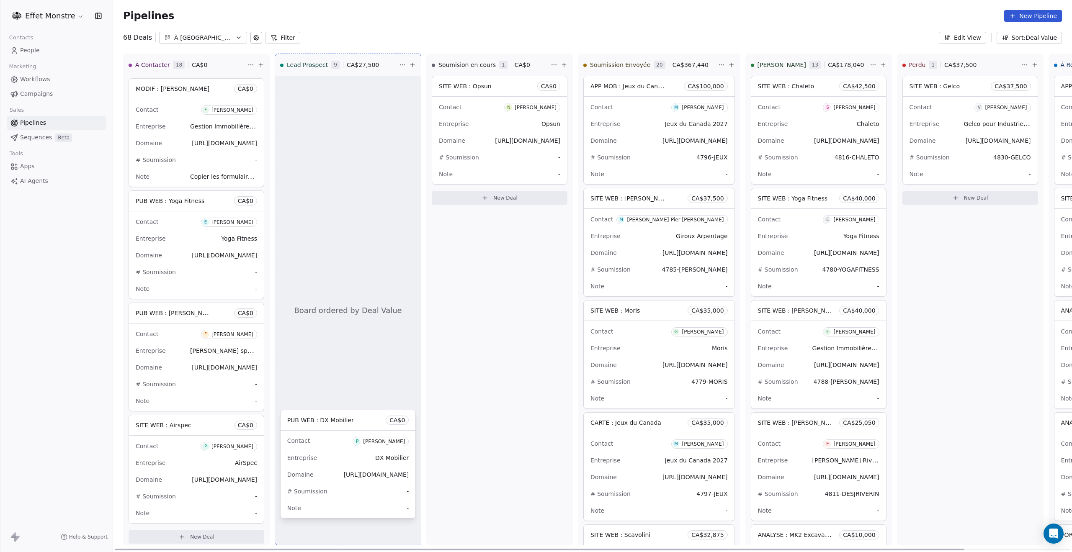
drag, startPoint x: 339, startPoint y: 420, endPoint x: 354, endPoint y: 410, distance: 18.5
click at [366, 395] on div "À Contacter 18 CA$ 0 APP WEB : Cité Montcalm Gestion Financière CA$ 0 Contact P…" at bounding box center [592, 303] width 959 height 499
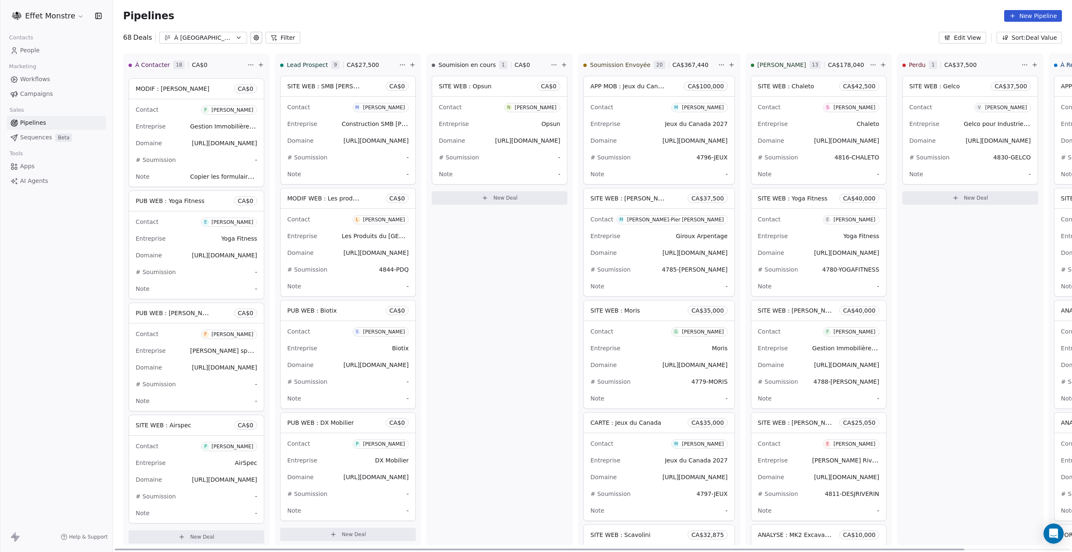
click at [340, 427] on div "PUB WEB : DX Mobilier CA$ 0" at bounding box center [347, 423] width 135 height 20
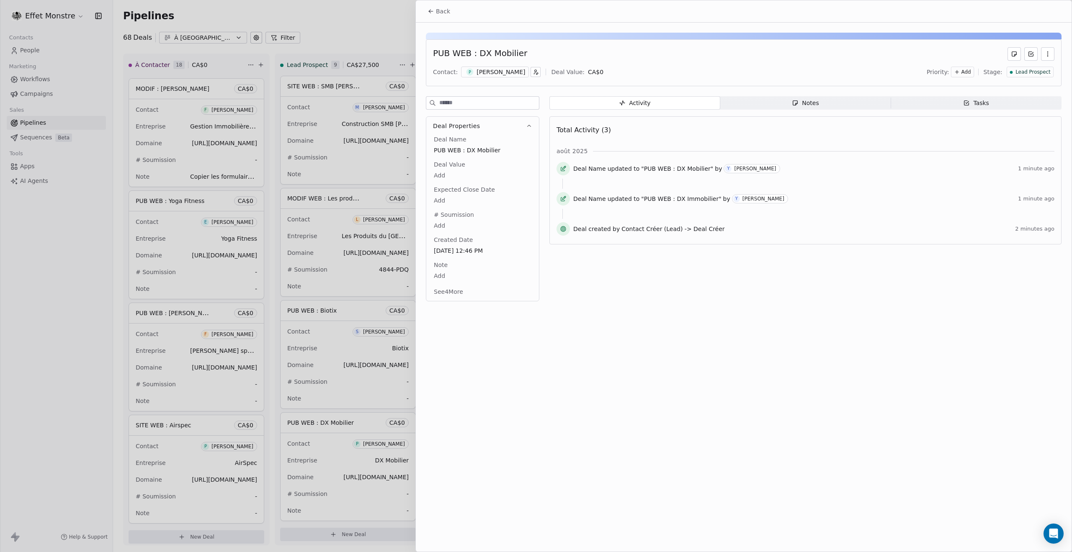
click at [27, 384] on div at bounding box center [536, 276] width 1072 height 552
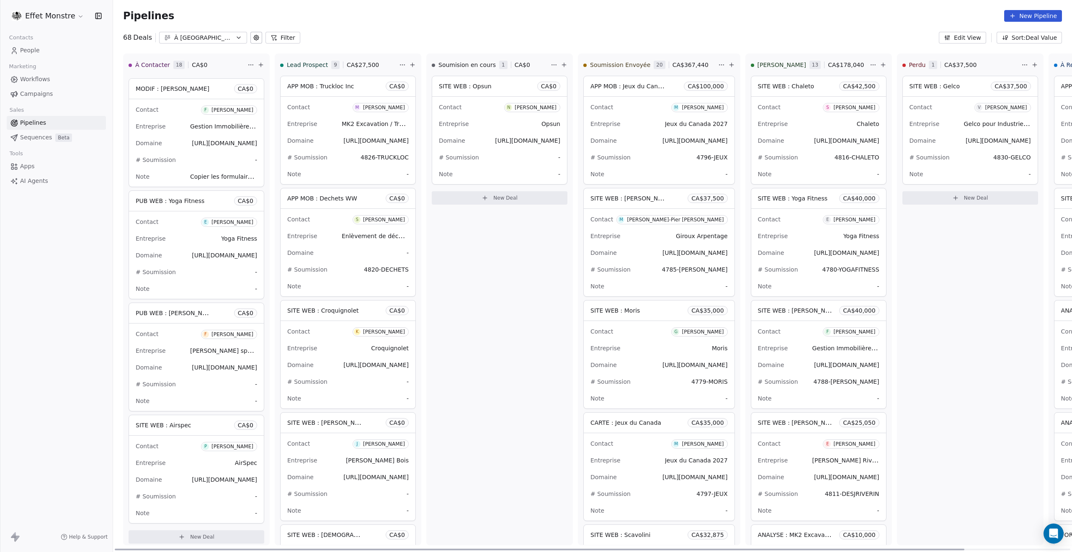
click at [333, 87] on span "APP MOB : Truckloc Inc" at bounding box center [320, 86] width 67 height 7
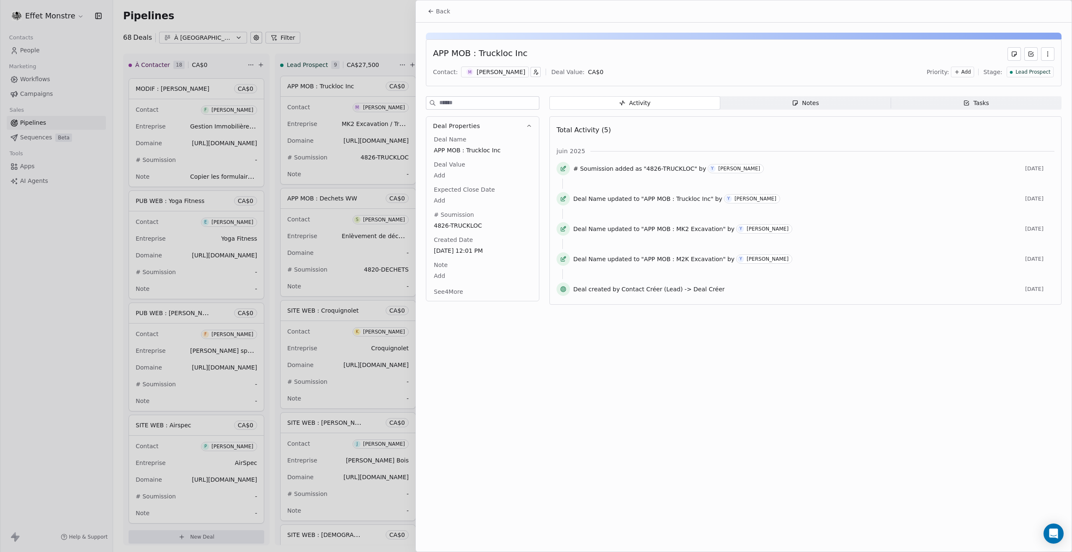
click at [1043, 75] on span "Lead Prospect" at bounding box center [1032, 72] width 35 height 7
click at [1022, 117] on span "Soumision en cours" at bounding box center [1018, 115] width 57 height 8
click at [356, 24] on div at bounding box center [536, 276] width 1072 height 552
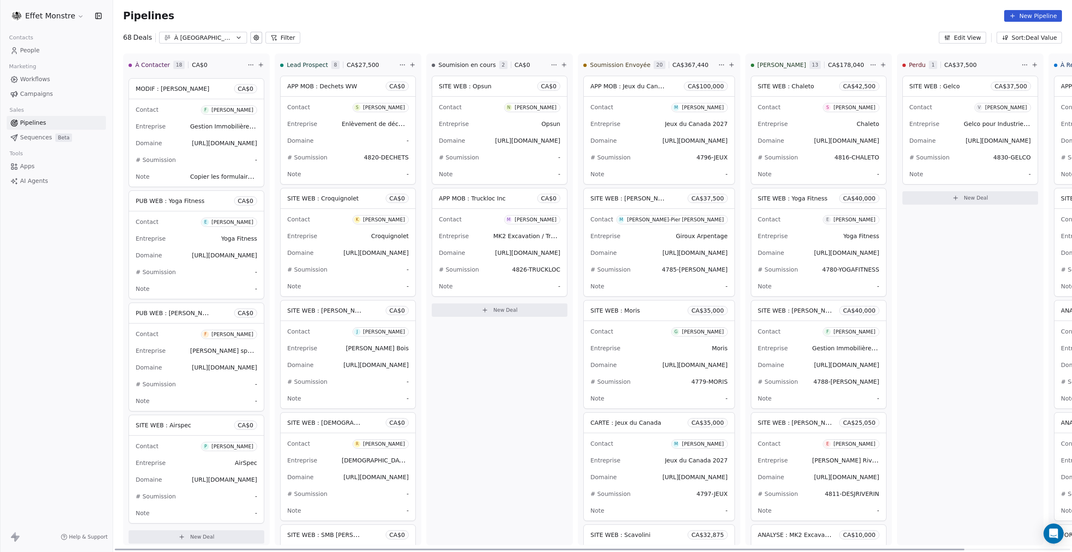
click at [344, 306] on span "SITE WEB : Tremblay Bois" at bounding box center [359, 310] width 144 height 8
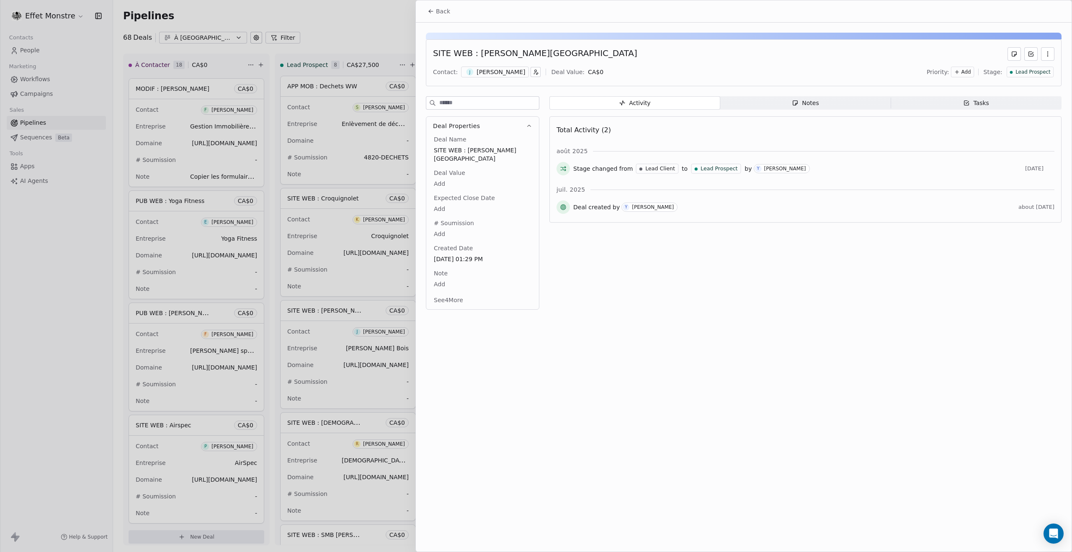
click at [1022, 72] on span "Lead Prospect" at bounding box center [1032, 72] width 35 height 7
click at [1015, 113] on span "Soumision en cours" at bounding box center [1018, 115] width 57 height 8
click at [357, 30] on div at bounding box center [536, 276] width 1072 height 552
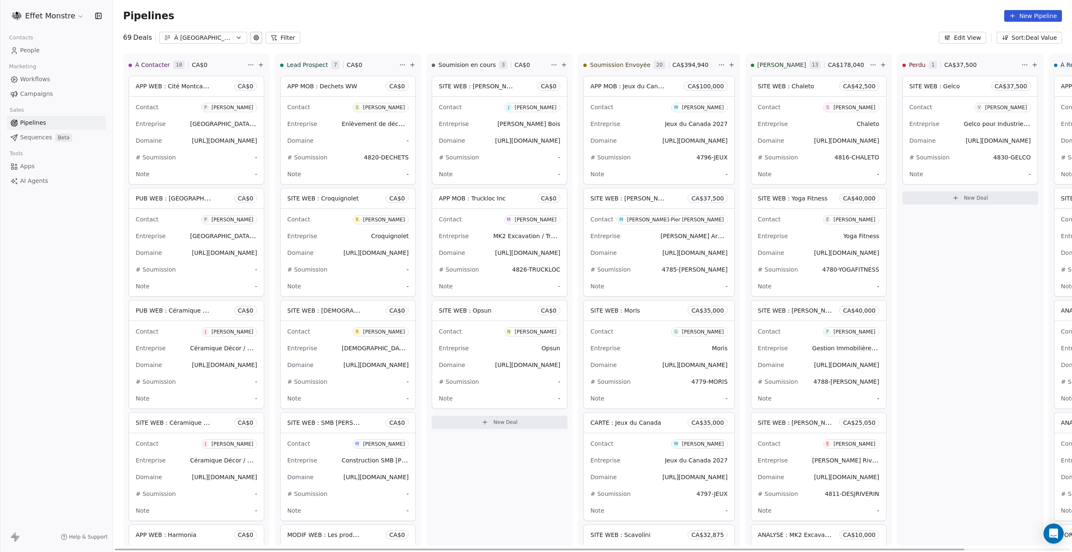
click at [314, 85] on span "APP MOB : Dechets WW" at bounding box center [322, 86] width 70 height 7
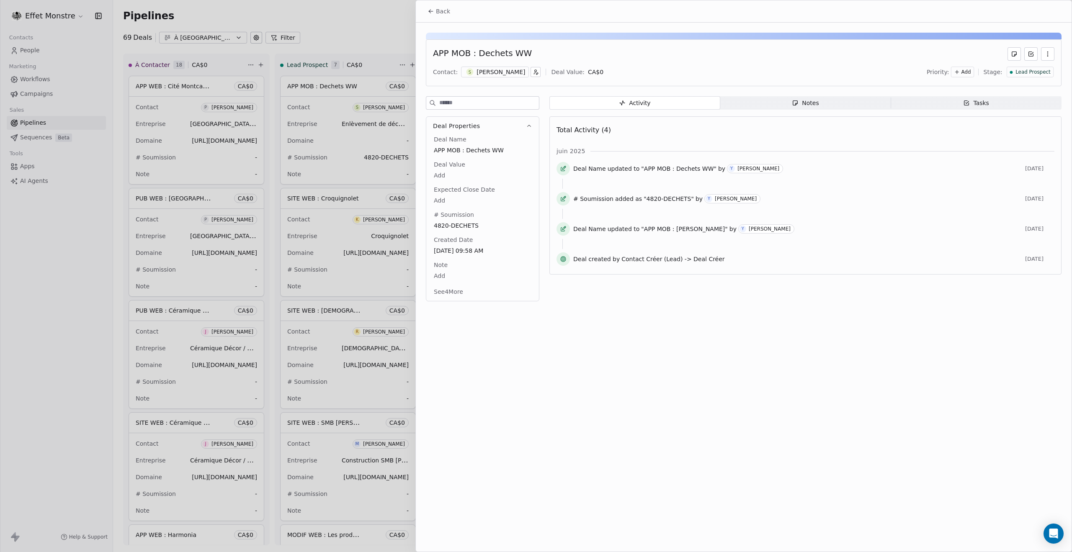
click at [1031, 70] on span "Lead Prospect" at bounding box center [1032, 72] width 35 height 7
click at [1014, 117] on span "Soumision en cours" at bounding box center [1018, 115] width 57 height 8
click at [391, 30] on div at bounding box center [536, 276] width 1072 height 552
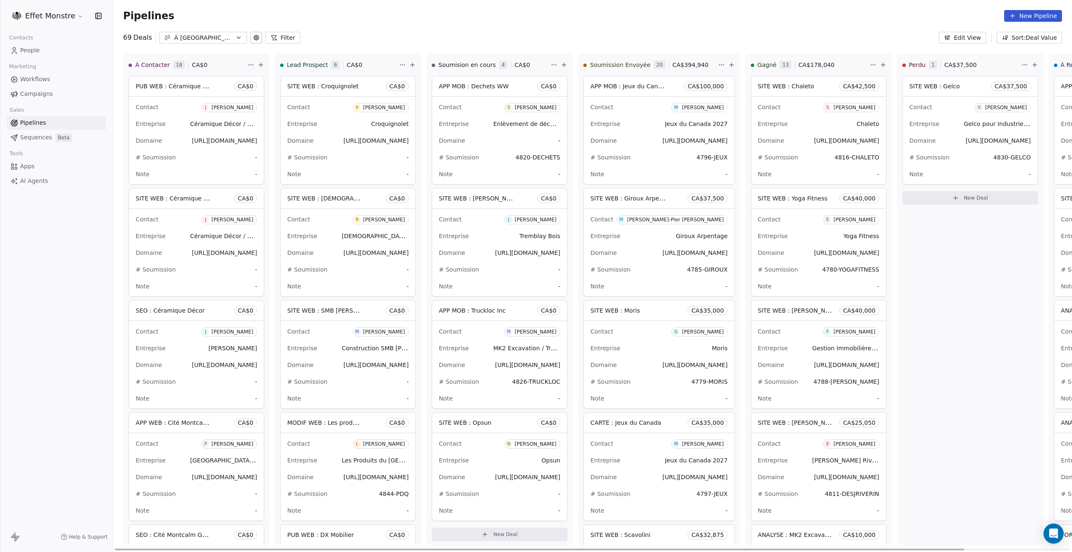
click at [250, 65] on html "Effet Monstre Contacts People Marketing Workflows Campaigns Sales Pipelines Seq…" at bounding box center [536, 276] width 1072 height 552
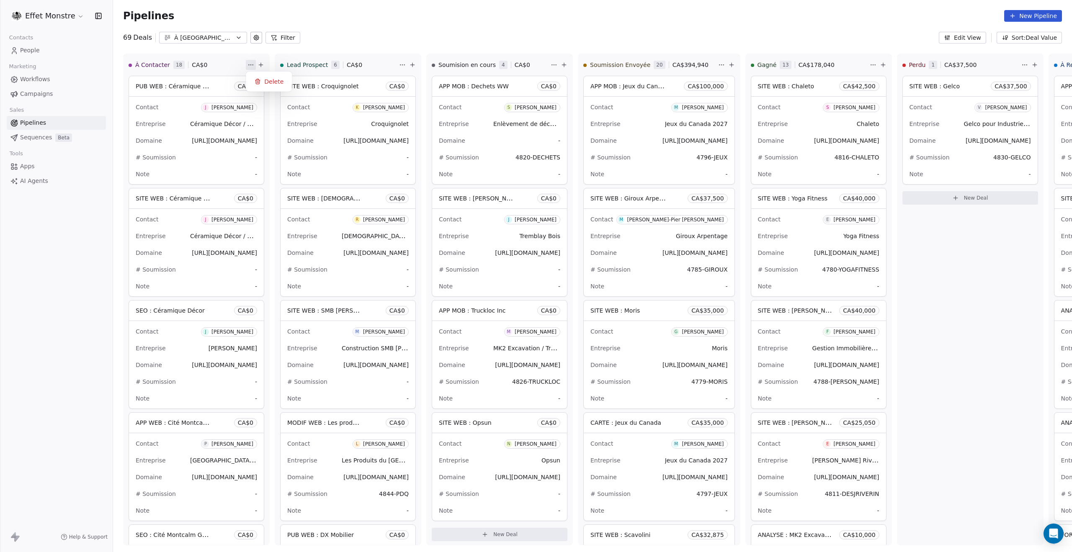
click at [252, 36] on html "Effet Monstre Contacts People Marketing Workflows Campaigns Sales Pipelines Seq…" at bounding box center [536, 276] width 1072 height 552
click at [253, 37] on icon at bounding box center [256, 37] width 7 height 7
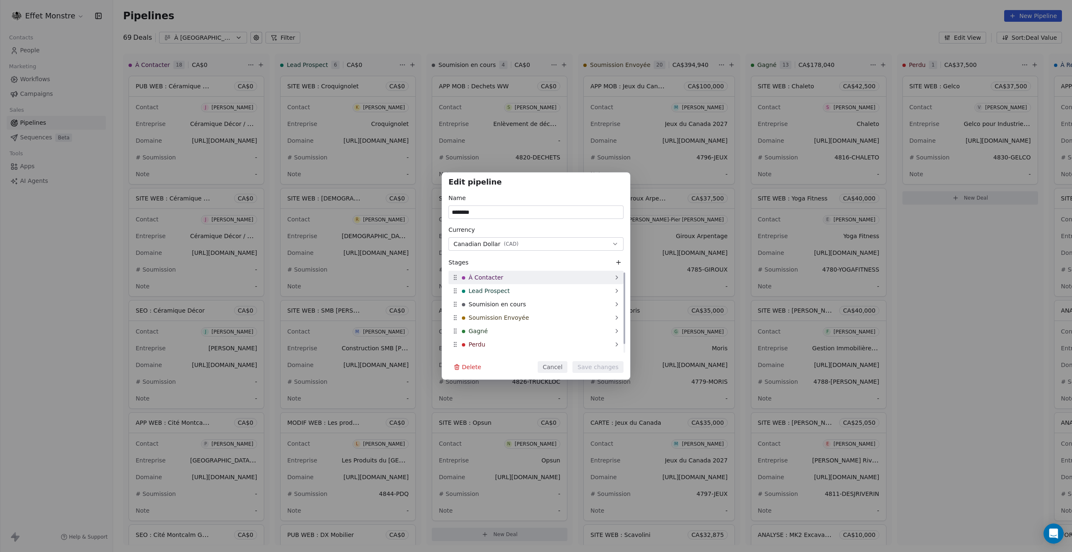
click at [518, 273] on div "À Contacter" at bounding box center [535, 277] width 175 height 13
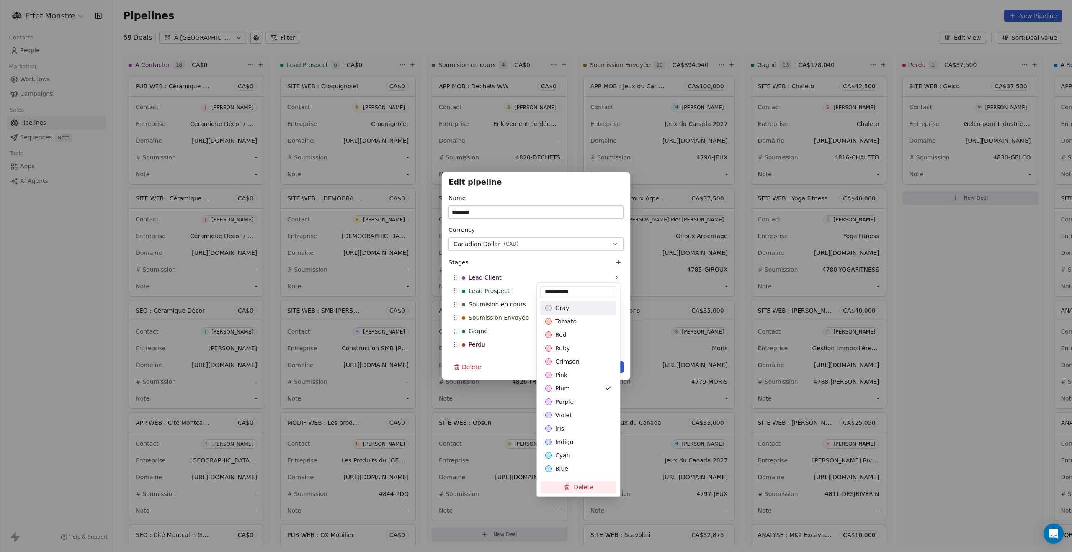
type input "**********"
click at [552, 227] on div "Edit pipeline Name ******** Currency Canadian Dollar ( CAD ) Stages Lead Client…" at bounding box center [536, 276] width 1072 height 208
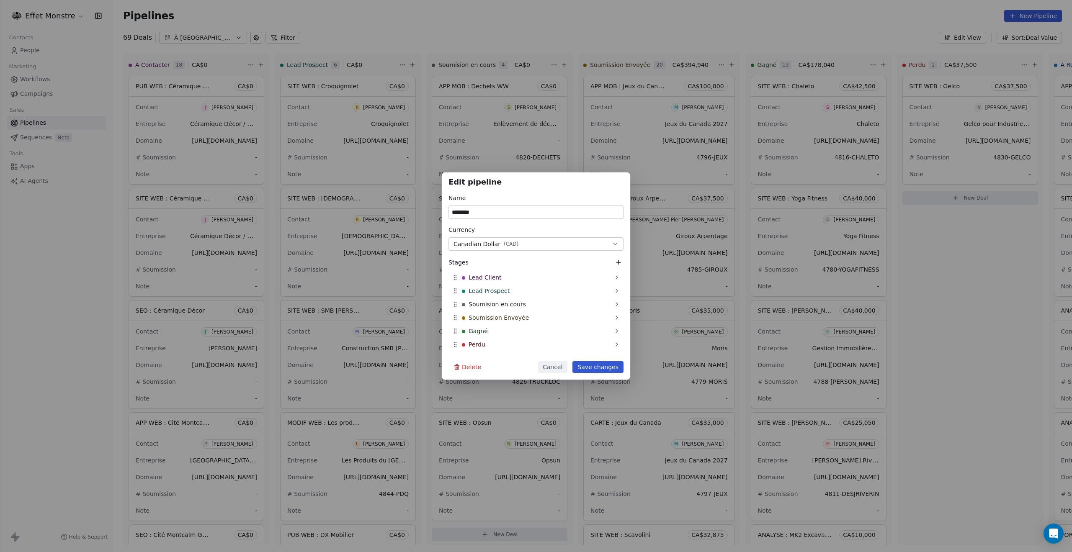
click at [614, 371] on button "Save changes" at bounding box center [597, 367] width 51 height 12
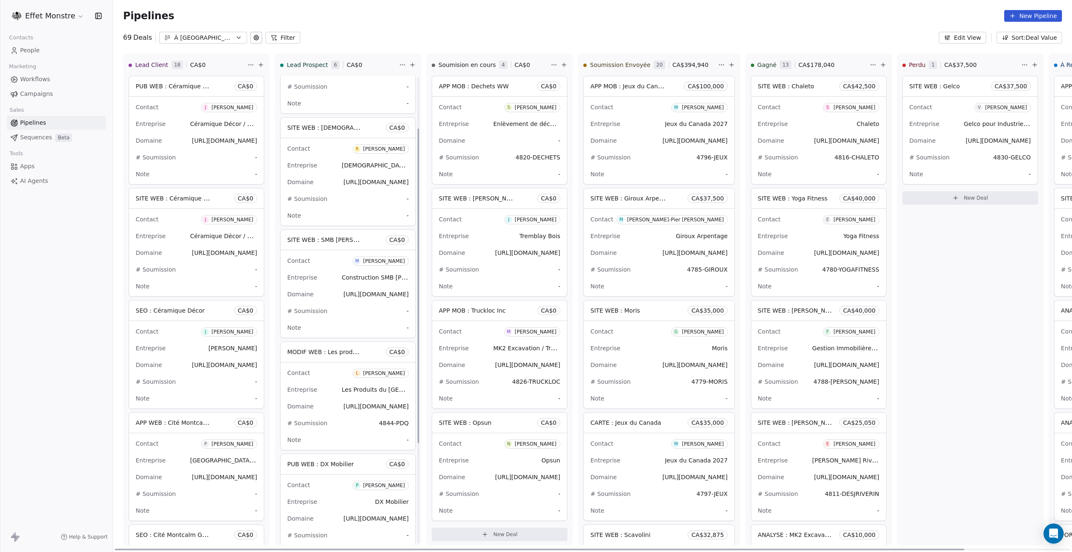
scroll to position [84, 0]
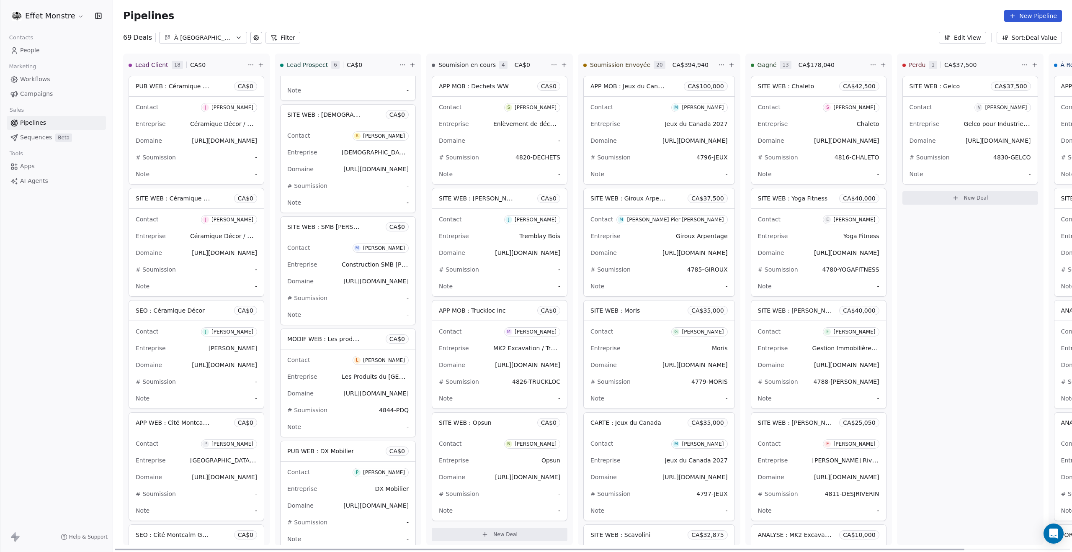
click at [354, 339] on span "MODIF WEB : Les produits du [GEOGRAPHIC_DATA]" at bounding box center [361, 339] width 149 height 8
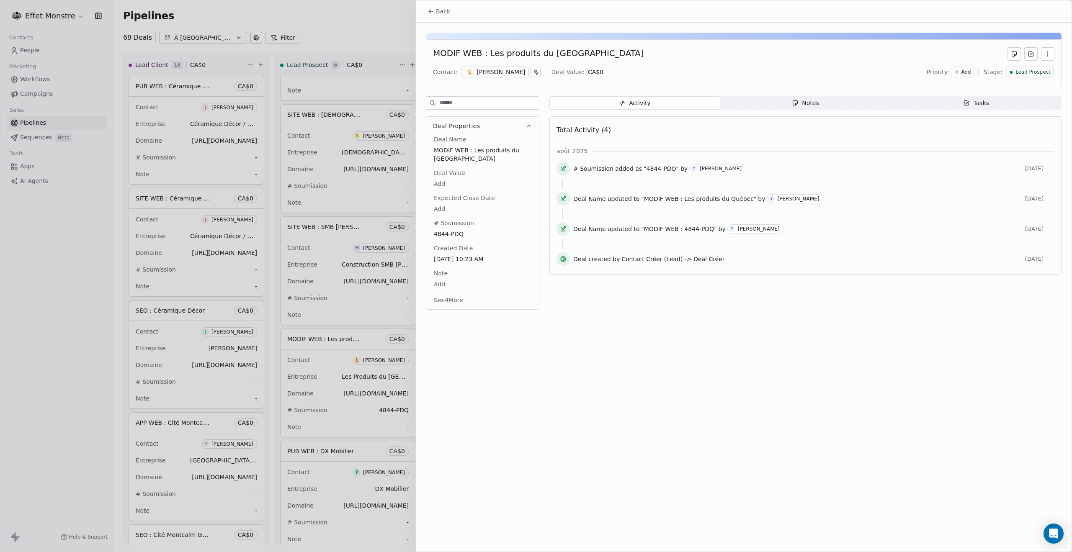
click at [1052, 76] on div "Lead Prospect" at bounding box center [1029, 72] width 47 height 11
click at [1038, 115] on span "Soumision en cours" at bounding box center [1018, 115] width 57 height 8
click at [368, 28] on div at bounding box center [536, 276] width 1072 height 552
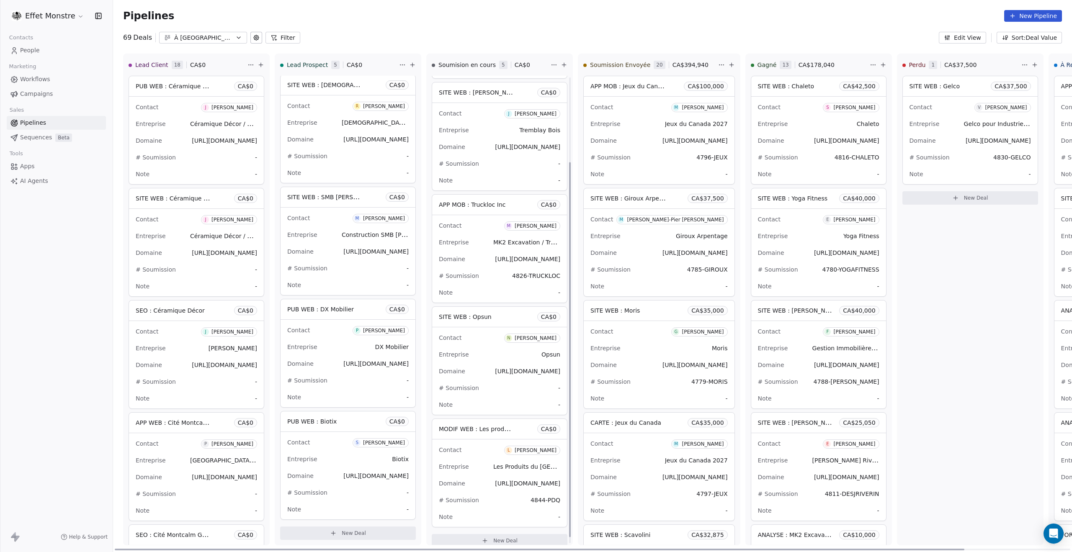
scroll to position [113, 0]
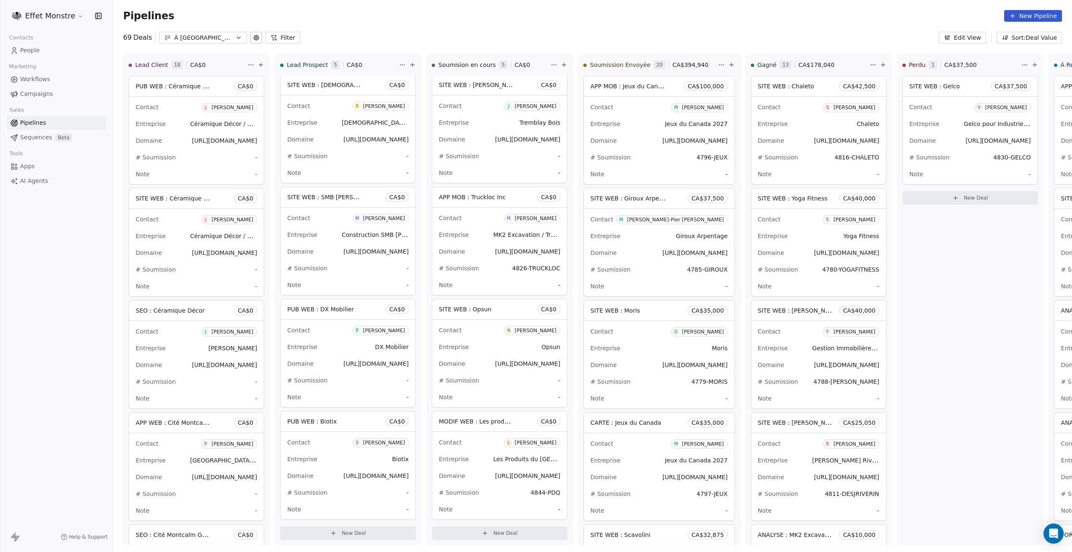
click at [32, 46] on span "People" at bounding box center [30, 50] width 20 height 9
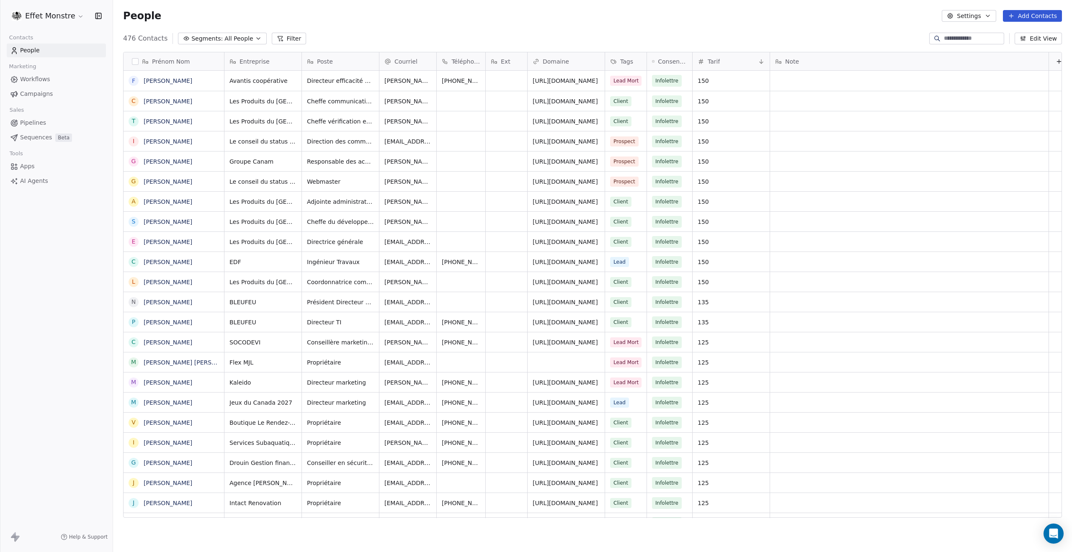
scroll to position [479, 952]
click at [962, 43] on div at bounding box center [966, 39] width 75 height 12
click at [964, 40] on input at bounding box center [973, 38] width 59 height 8
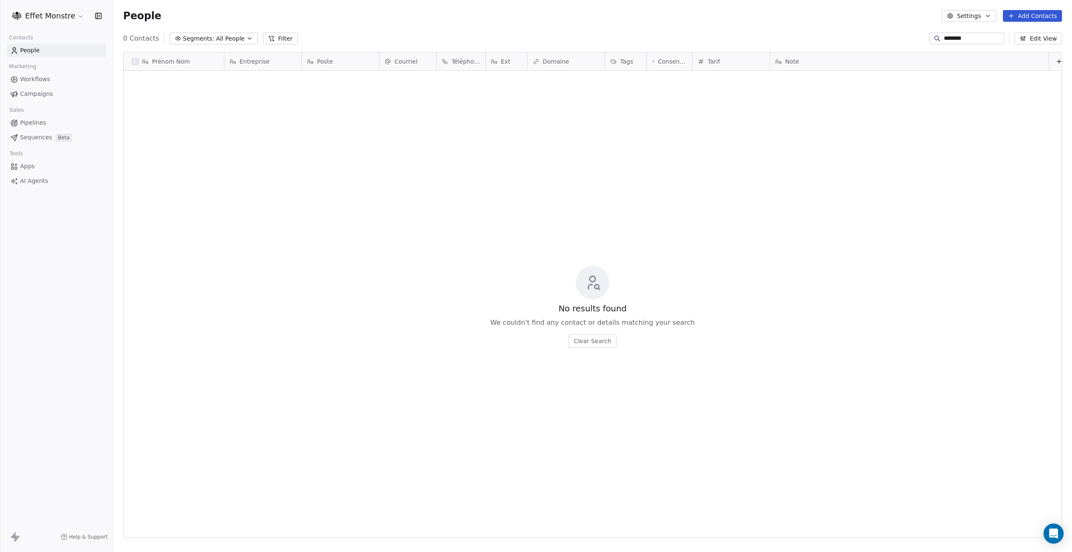
drag, startPoint x: 964, startPoint y: 40, endPoint x: 620, endPoint y: -15, distance: 348.9
click at [620, 0] on html "Effet Monstre Contacts People Marketing Workflows Campaigns Sales Pipelines Seq…" at bounding box center [536, 276] width 1072 height 552
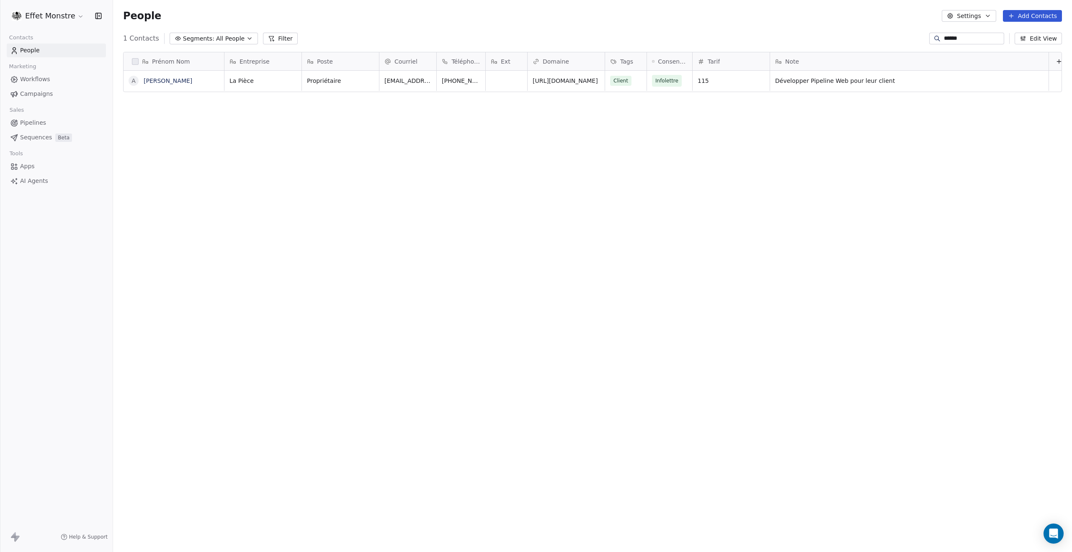
type input "******"
click at [639, 80] on icon "grid" at bounding box center [641, 79] width 4 height 4
click at [614, 167] on button "Suggestions" at bounding box center [616, 170] width 7 height 7
click at [553, 163] on html "Effet Monstre Contacts People Marketing Workflows Campaigns Sales Pipelines Seq…" at bounding box center [536, 276] width 1072 height 552
click at [630, 80] on span "Client" at bounding box center [620, 81] width 21 height 10
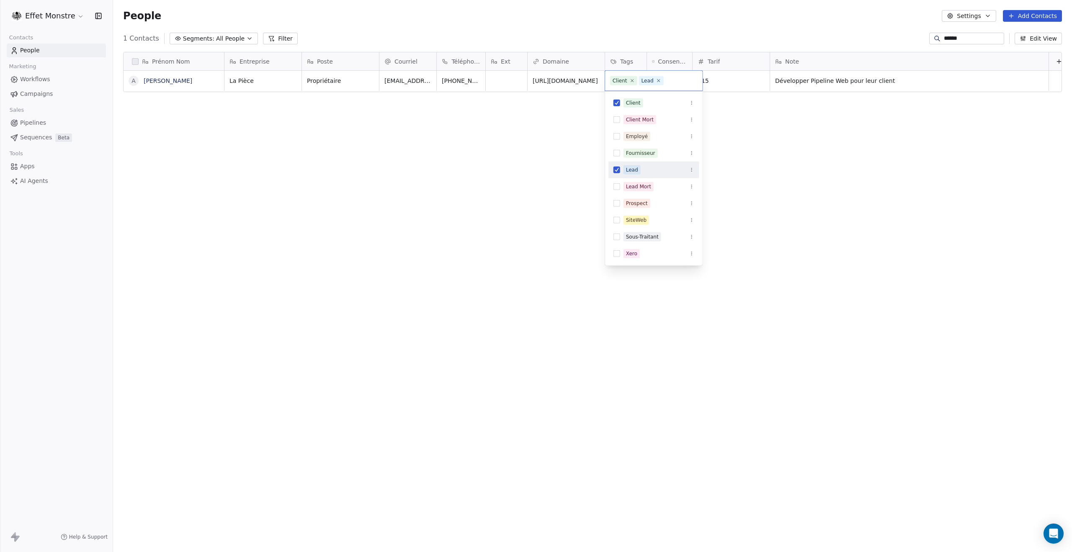
click at [614, 170] on button "Suggestions" at bounding box center [616, 170] width 7 height 7
click at [531, 194] on html "Effet Monstre Contacts People Marketing Workflows Campaigns Sales Pipelines Seq…" at bounding box center [536, 276] width 1072 height 552
click at [515, 220] on div "Prénom Nom A Azélie Pilon Entreprise Poste Courriel Téléphone Ext Domaine Tags …" at bounding box center [592, 288] width 959 height 486
drag, startPoint x: 488, startPoint y: 332, endPoint x: 476, endPoint y: 328, distance: 12.3
click at [488, 332] on div "Prénom Nom A Azélie Pilon Entreprise Poste Courriel Téléphone Ext Domaine Tags …" at bounding box center [592, 288] width 959 height 486
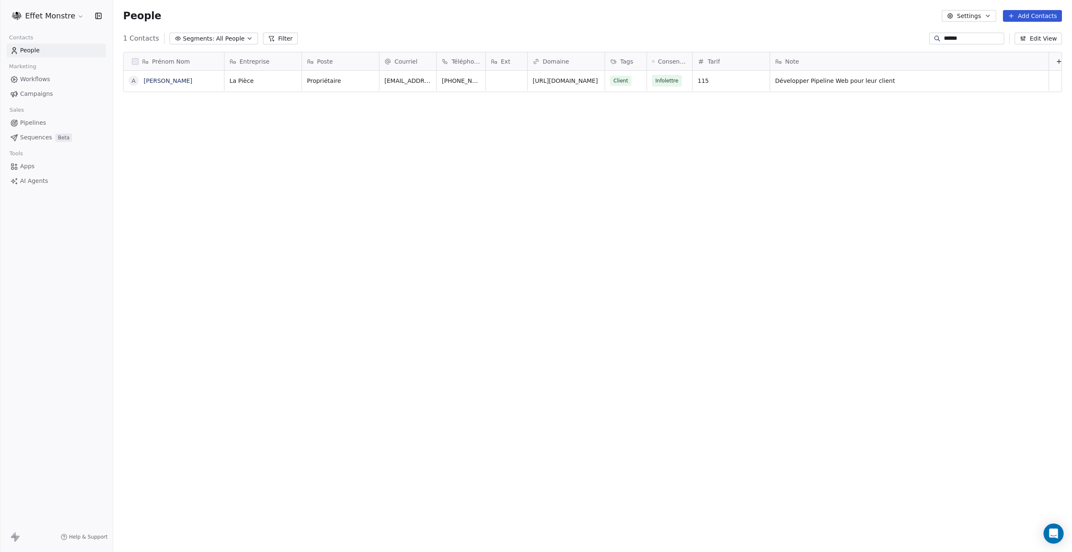
click at [26, 119] on span "Pipelines" at bounding box center [33, 122] width 26 height 9
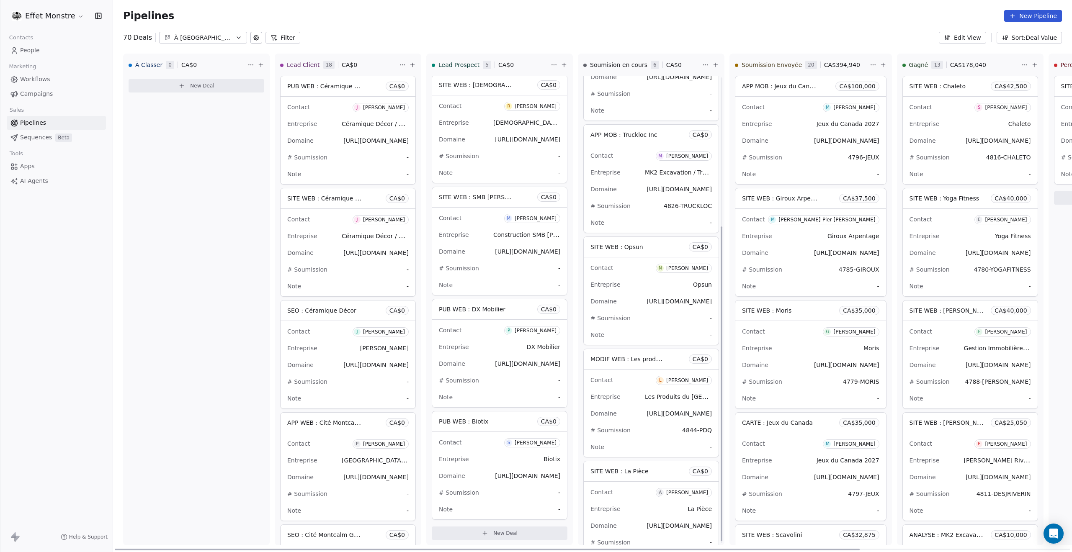
scroll to position [225, 0]
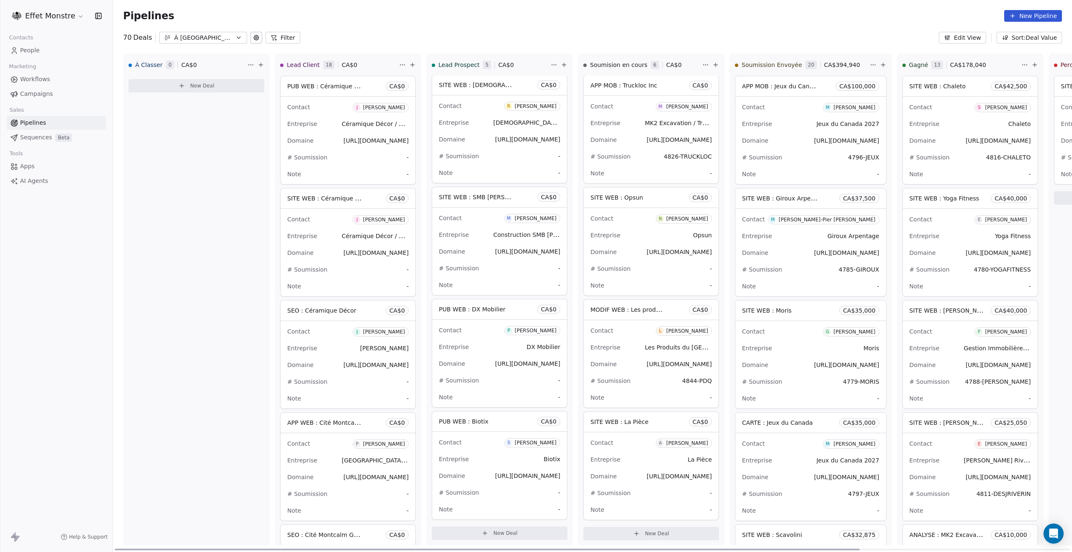
click at [677, 492] on div "# Soumission -" at bounding box center [650, 492] width 121 height 13
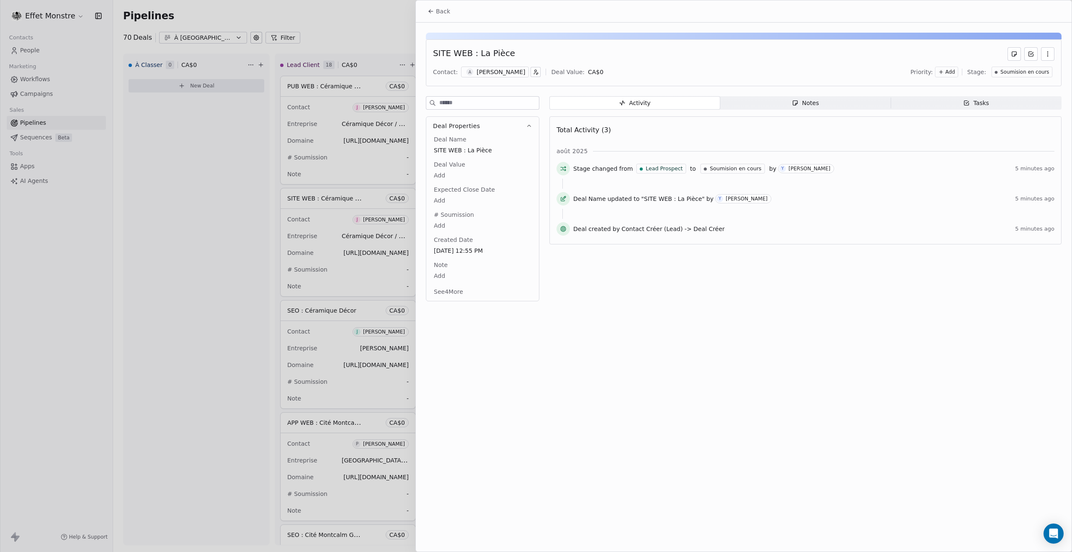
click at [441, 224] on body "Effet Monstre Contacts People Marketing Workflows Campaigns Sales Pipelines Seq…" at bounding box center [536, 276] width 1072 height 552
type textarea "**********"
click at [651, 347] on html "Effet Monstre Contacts People Marketing Workflows Campaigns Sales Pipelines Seq…" at bounding box center [536, 276] width 1072 height 552
click at [350, 6] on div at bounding box center [536, 276] width 1072 height 552
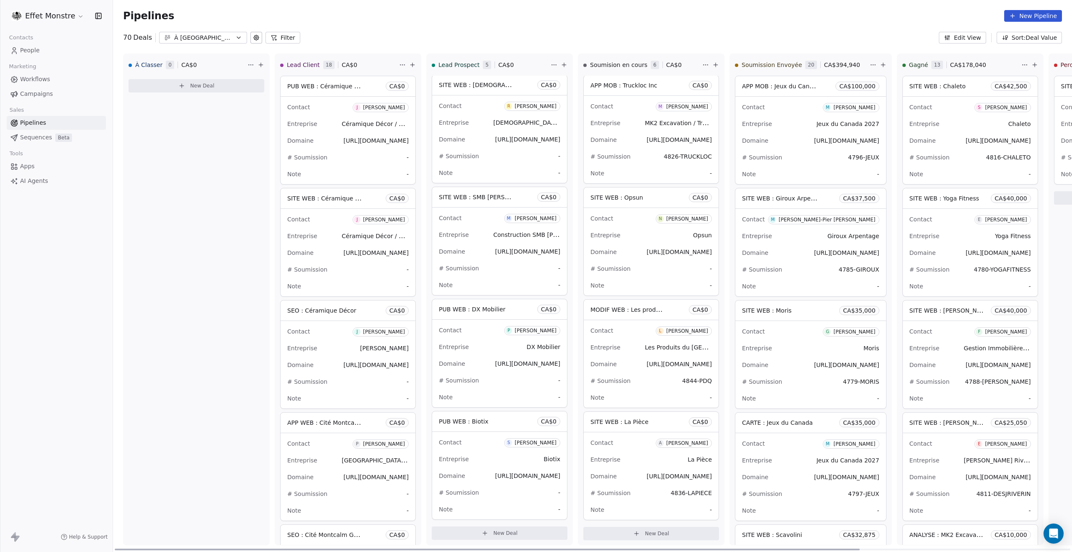
click at [681, 269] on div "# Soumission -" at bounding box center [650, 268] width 121 height 13
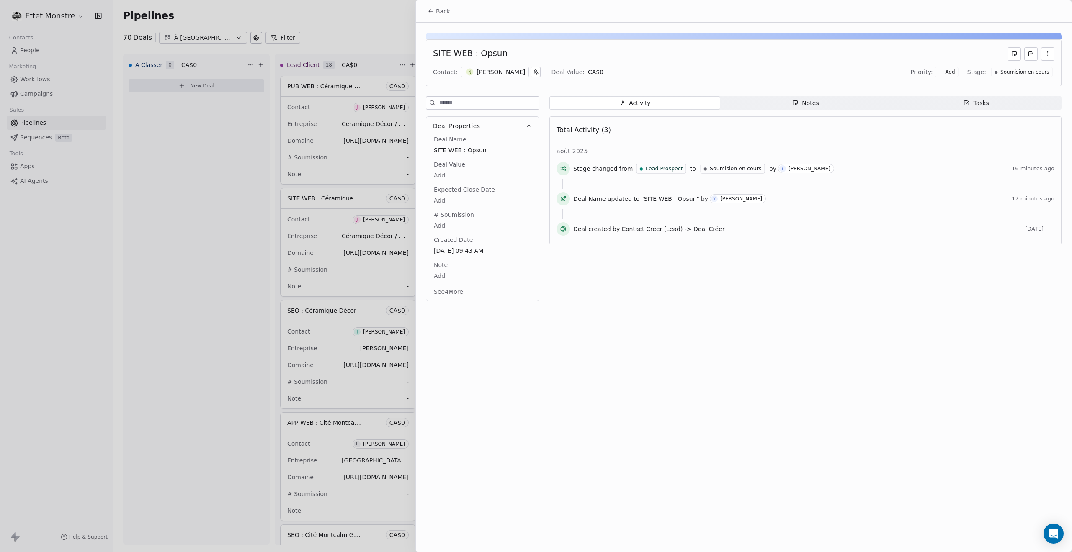
click at [440, 225] on body "Effet Monstre Contacts People Marketing Workflows Campaigns Sales Pipelines Seq…" at bounding box center [536, 276] width 1072 height 552
type textarea "**********"
click at [763, 424] on html "Effet Monstre Contacts People Marketing Workflows Campaigns Sales Pipelines Seq…" at bounding box center [536, 276] width 1072 height 552
click at [351, 38] on div at bounding box center [536, 276] width 1072 height 552
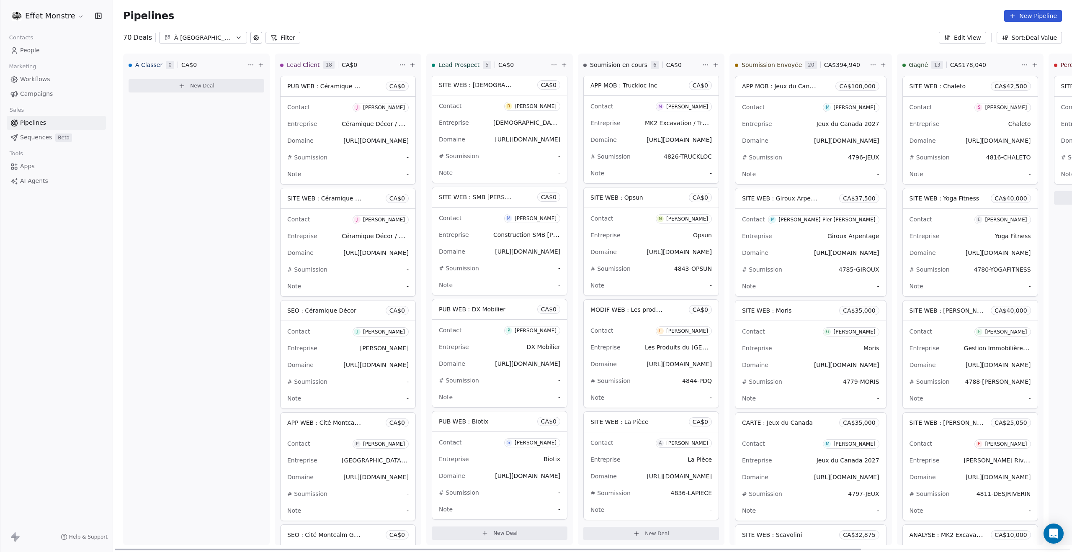
click at [479, 332] on div "Contact P Pierre-Étienne Chamard" at bounding box center [499, 330] width 121 height 14
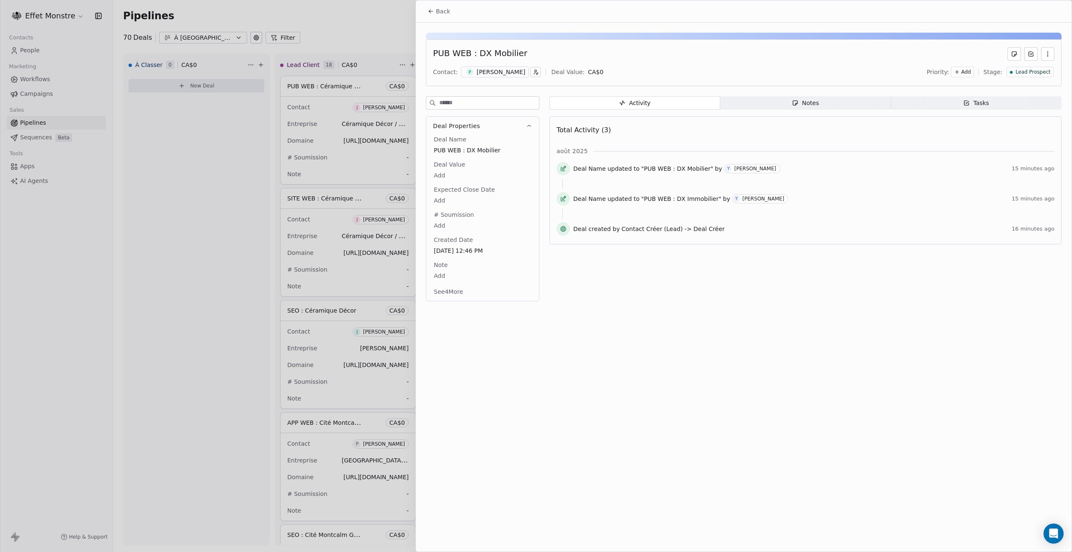
click at [437, 224] on body "Effet Monstre Contacts People Marketing Workflows Campaigns Sales Pipelines Seq…" at bounding box center [536, 276] width 1072 height 552
type textarea "*******"
drag, startPoint x: 766, startPoint y: 425, endPoint x: 738, endPoint y: 388, distance: 47.2
click at [766, 426] on html "Effet Monstre Contacts People Marketing Workflows Campaigns Sales Pipelines Seq…" at bounding box center [536, 276] width 1072 height 552
click at [1044, 72] on span "Lead Prospect" at bounding box center [1032, 72] width 35 height 7
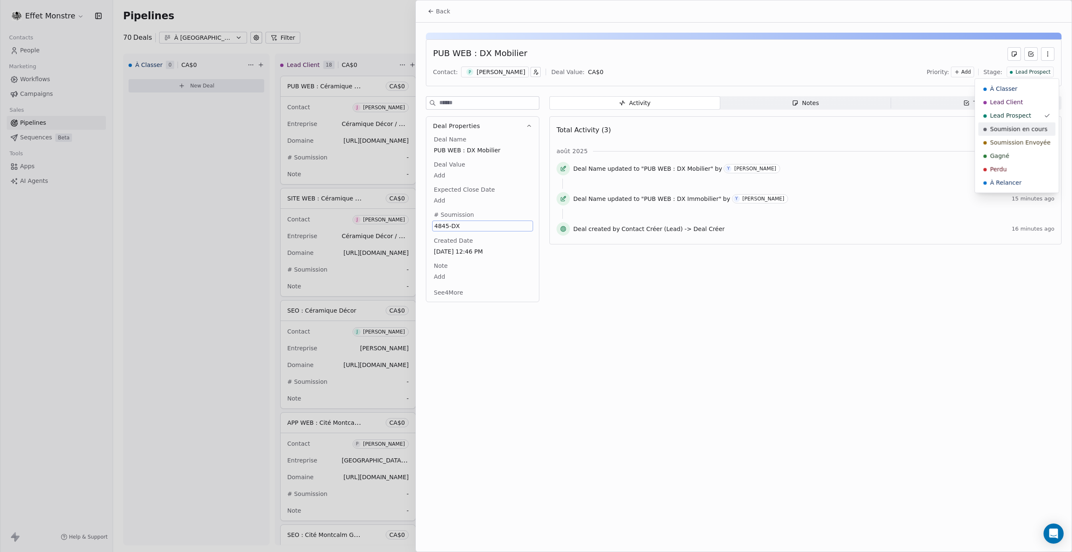
click at [1016, 131] on span "Soumision en cours" at bounding box center [1018, 129] width 57 height 8
click at [384, 29] on div at bounding box center [536, 276] width 1072 height 552
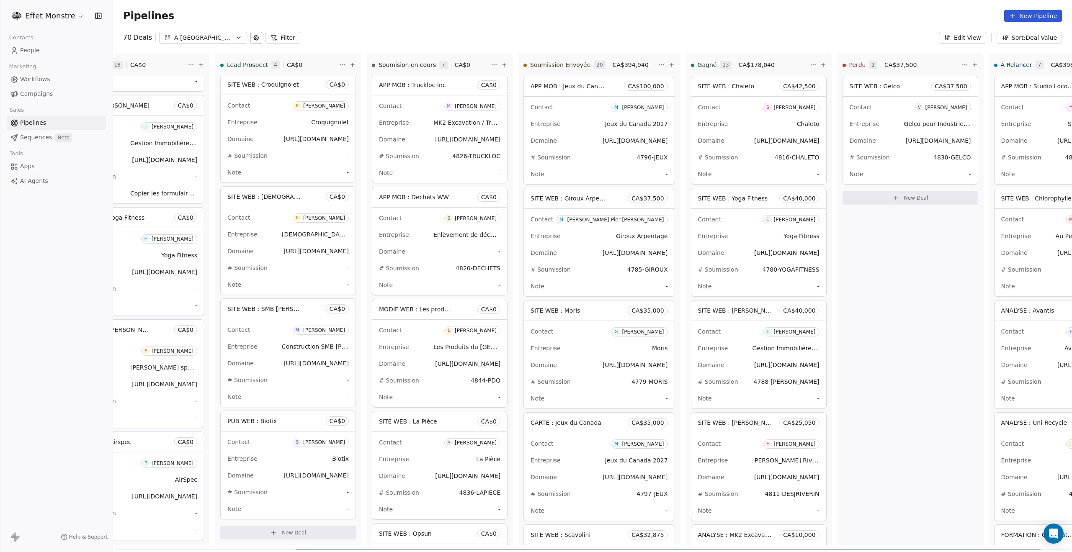
scroll to position [0, 271]
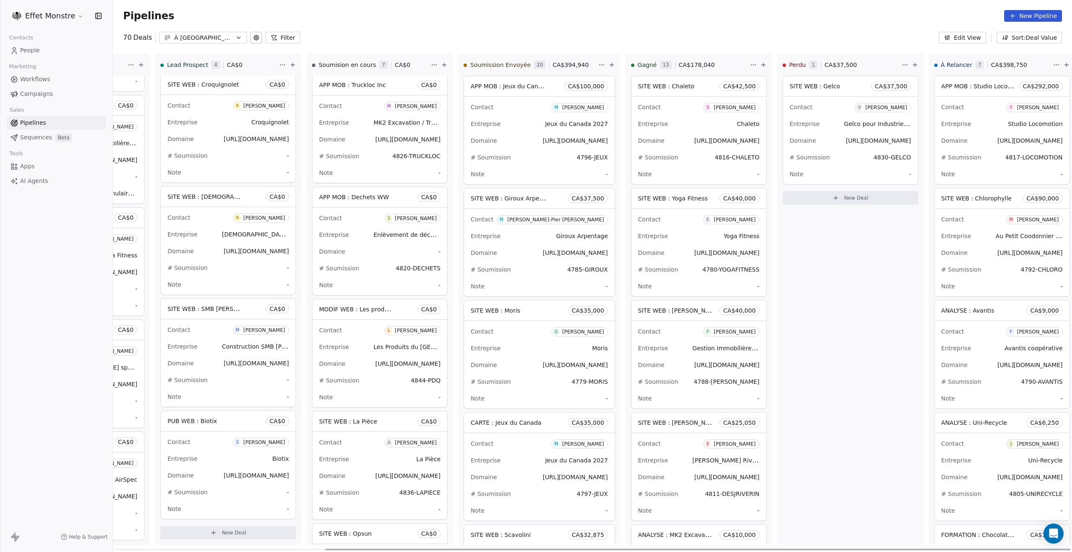
drag, startPoint x: 545, startPoint y: 550, endPoint x: 765, endPoint y: 475, distance: 232.3
click at [838, 550] on div at bounding box center [697, 550] width 745 height 2
drag, startPoint x: 775, startPoint y: 550, endPoint x: 1071, endPoint y: 532, distance: 296.9
click at [1070, 549] on div at bounding box center [697, 550] width 745 height 2
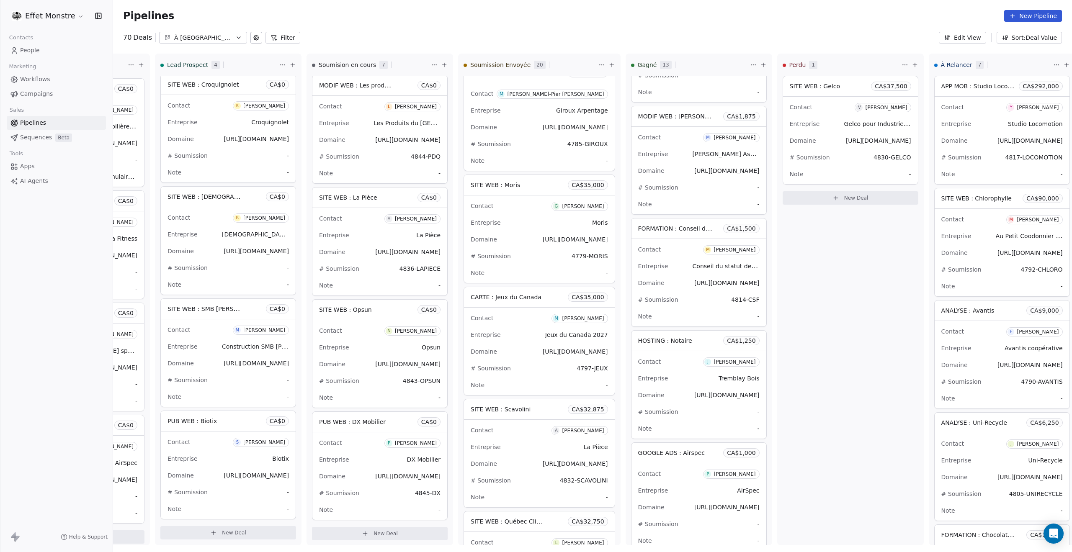
scroll to position [0, 269]
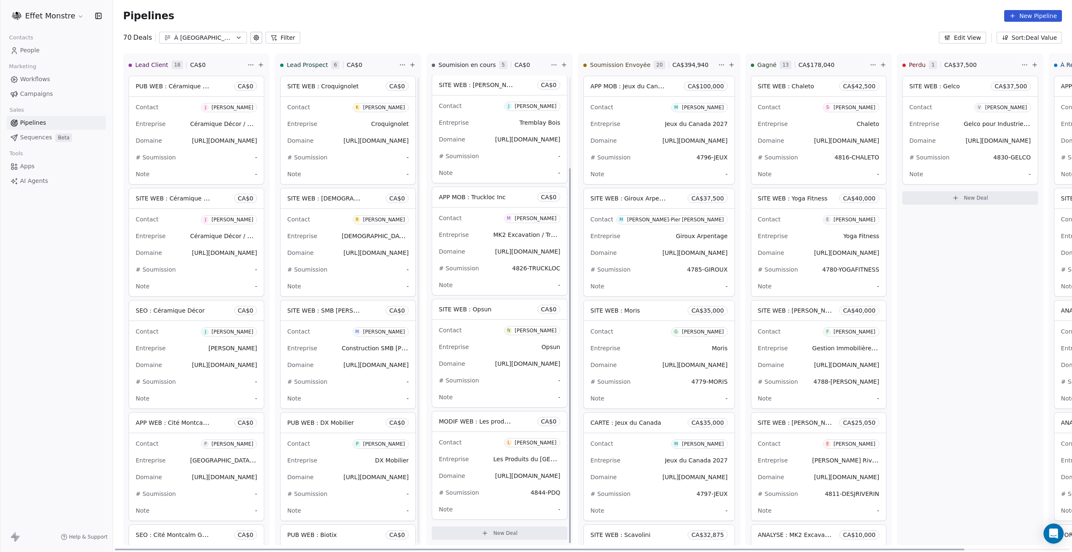
scroll to position [225, 0]
click at [354, 421] on span "New Deal for [PERSON_NAME]" at bounding box center [331, 422] width 88 height 8
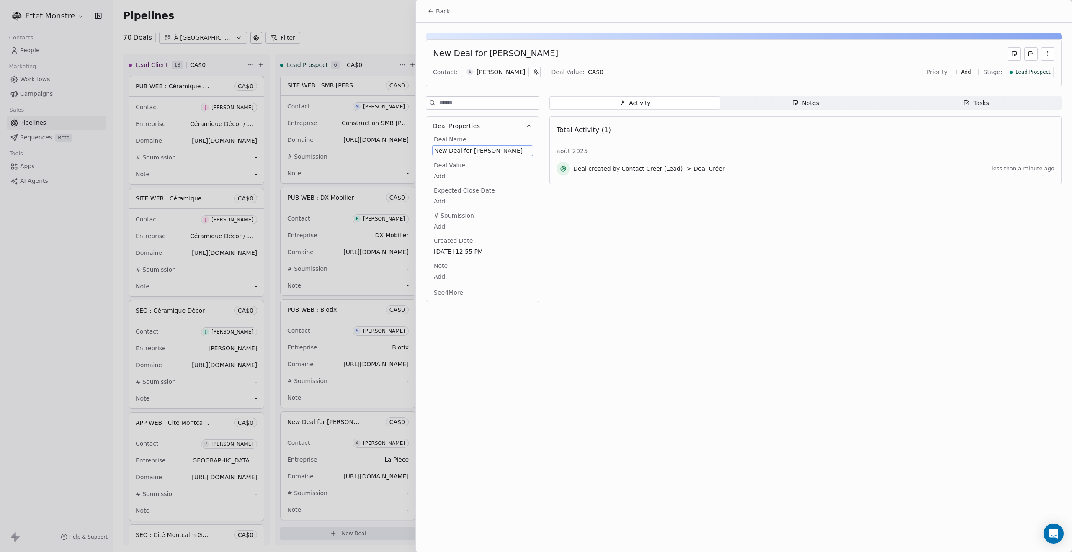
click at [461, 150] on span "New Deal for [PERSON_NAME]" at bounding box center [482, 151] width 97 height 8
click at [461, 150] on textarea "**********" at bounding box center [478, 158] width 93 height 26
type textarea "**********"
click at [73, 403] on div at bounding box center [536, 276] width 1072 height 552
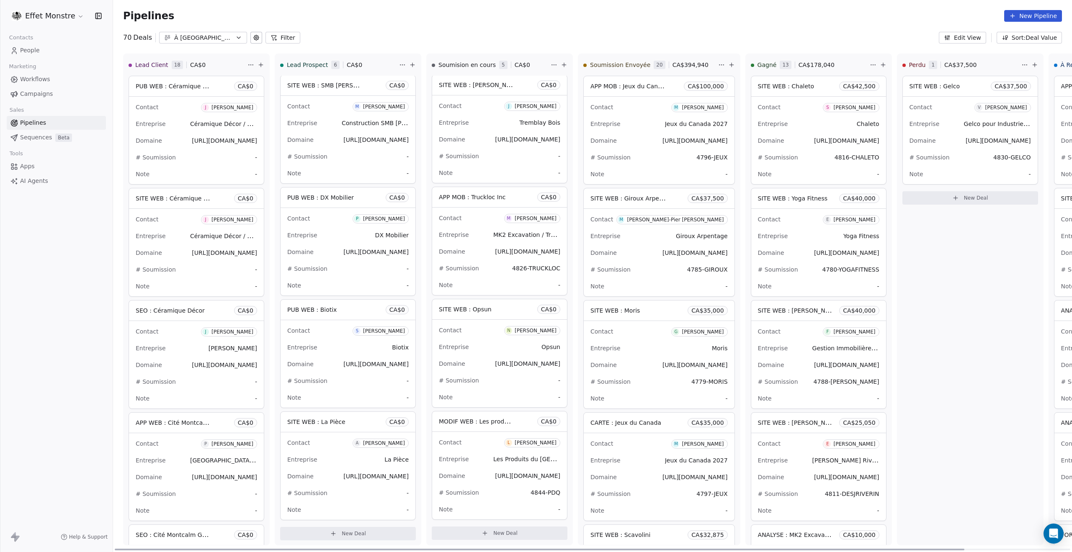
click at [316, 419] on span "SITE WEB : La Pièce" at bounding box center [316, 422] width 58 height 7
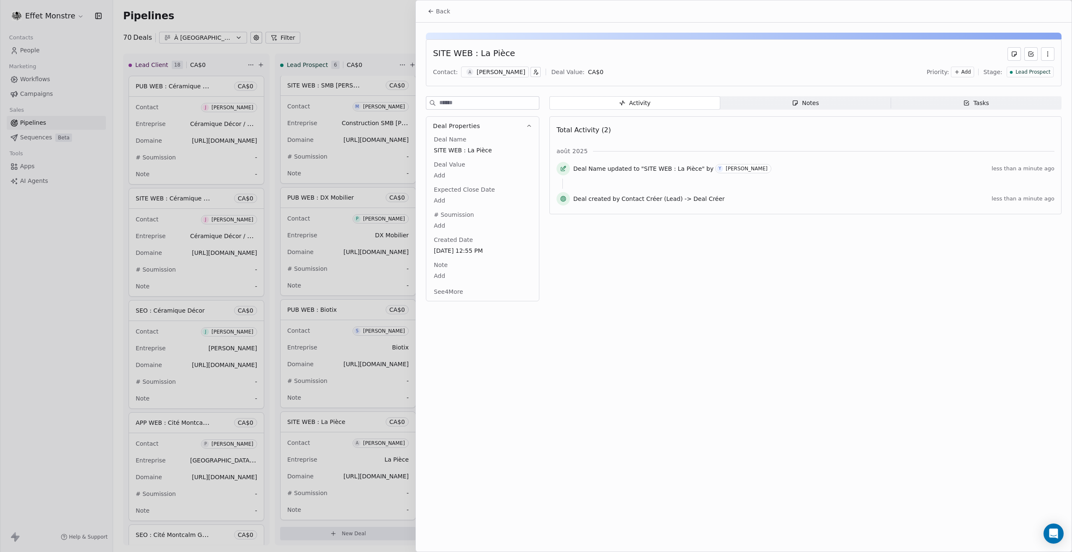
click at [1026, 72] on span "Lead Prospect" at bounding box center [1032, 72] width 35 height 7
click at [1016, 118] on span "Soumision en cours" at bounding box center [1018, 115] width 57 height 8
click at [79, 329] on div at bounding box center [536, 276] width 1072 height 552
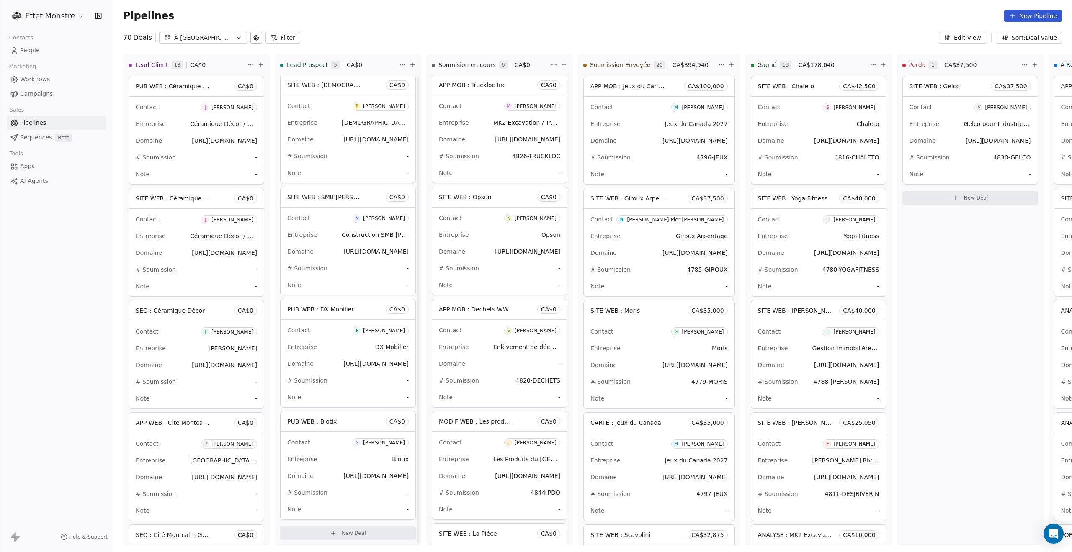
scroll to position [2, 0]
click at [259, 38] on div "70 Deals À Vendre Filter" at bounding box center [211, 38] width 177 height 12
click at [255, 38] on icon at bounding box center [256, 37] width 5 height 5
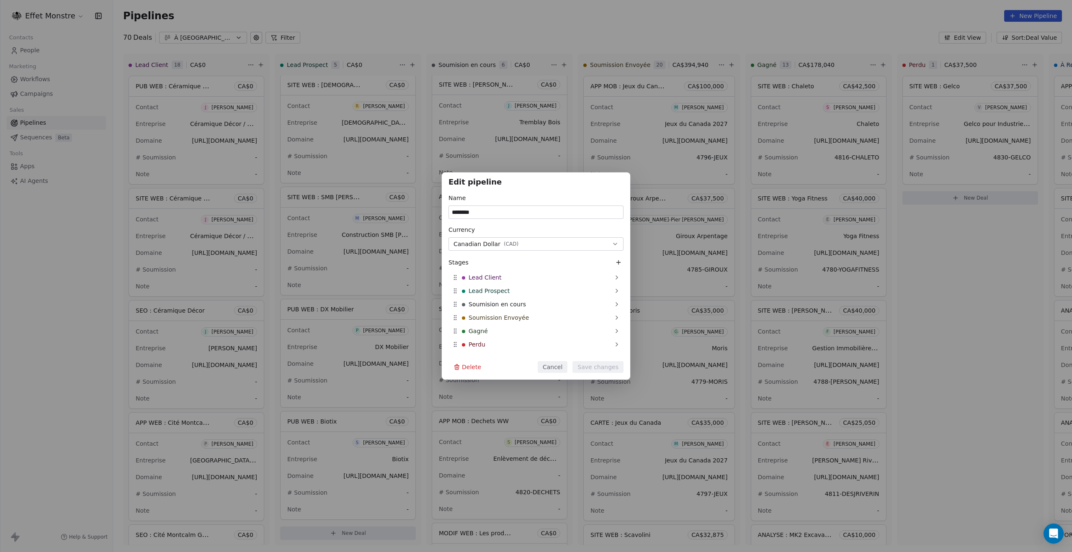
click at [617, 261] on icon at bounding box center [618, 262] width 7 height 7
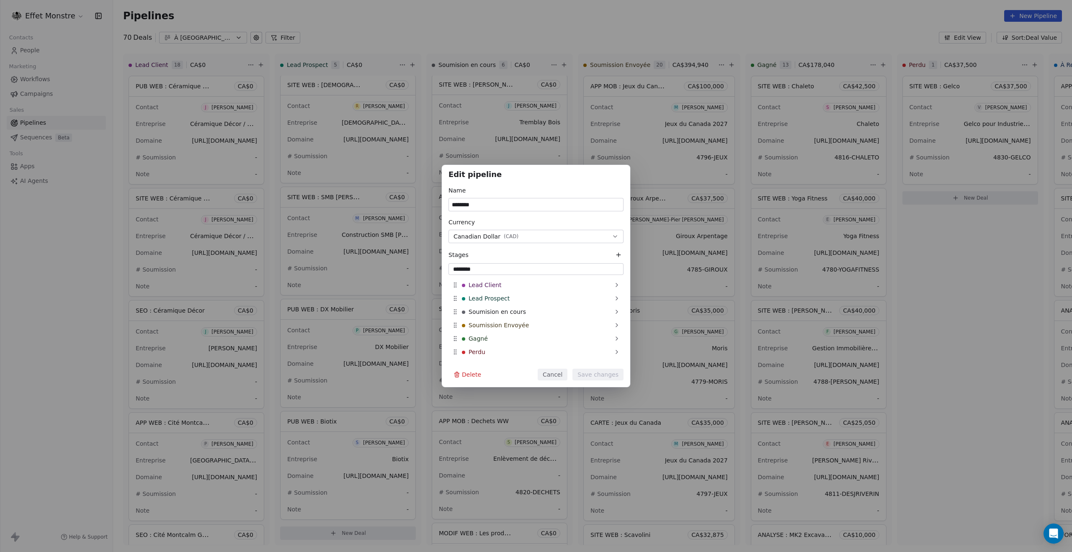
type input "*********"
drag, startPoint x: 455, startPoint y: 353, endPoint x: 461, endPoint y: 285, distance: 68.6
click at [461, 285] on div "À Classer" at bounding box center [535, 287] width 175 height 13
click at [612, 376] on button "Save changes" at bounding box center [597, 375] width 51 height 12
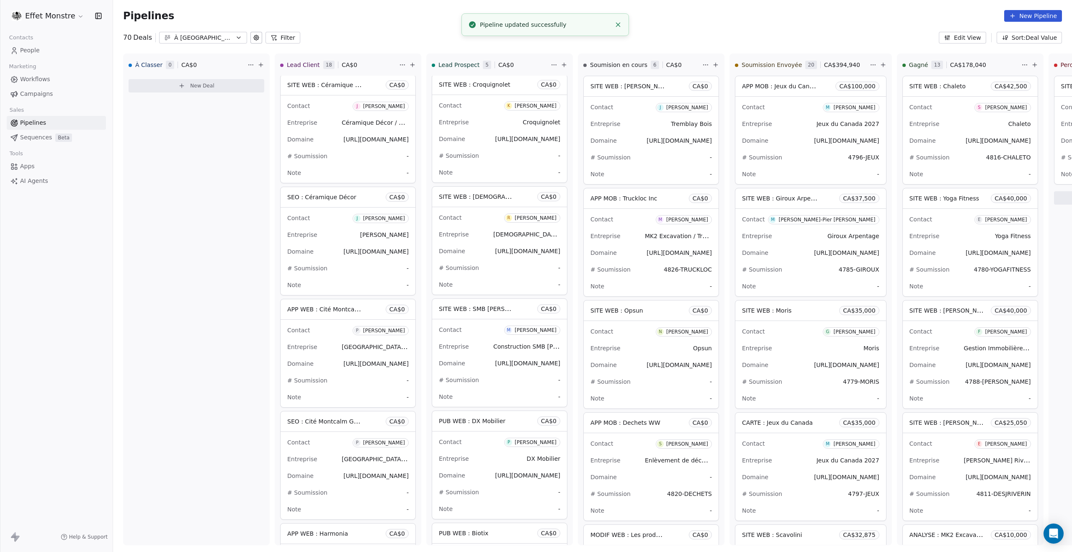
click at [46, 79] on span "Workflows" at bounding box center [35, 79] width 30 height 9
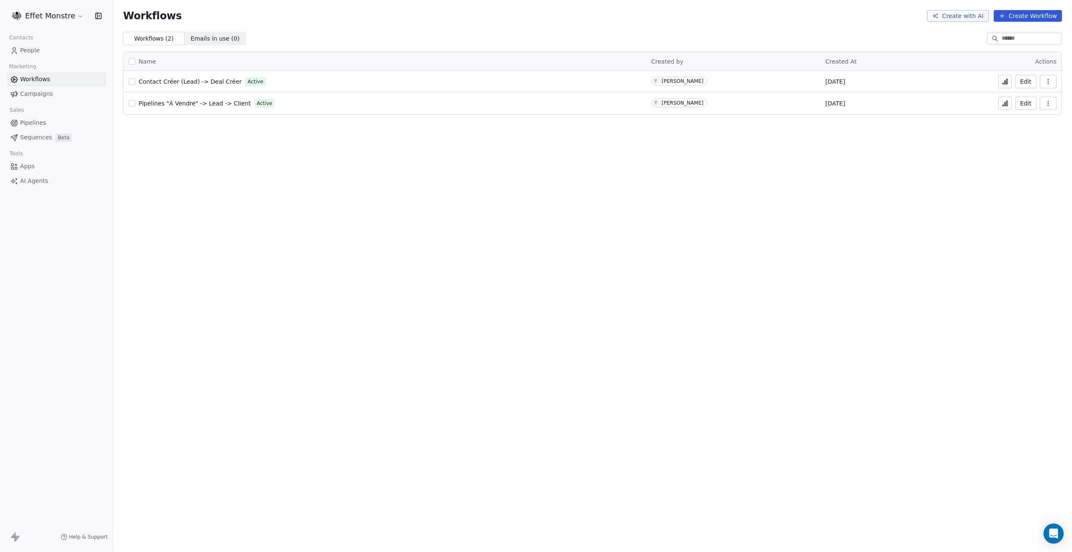
click at [193, 103] on span "Pipelines "À Vendre" -> Lead -> Client" at bounding box center [195, 103] width 112 height 7
click at [1029, 104] on button "Edit" at bounding box center [1025, 103] width 21 height 13
click at [193, 81] on span "Contact Créer (Lead) -> Deal Créer" at bounding box center [190, 81] width 103 height 7
click at [387, 262] on div "Workflows Create with AI Create Workflow Workflows ( 2 ) Workflows ( 2 ) Emails…" at bounding box center [592, 276] width 959 height 552
